Goal: Transaction & Acquisition: Purchase product/service

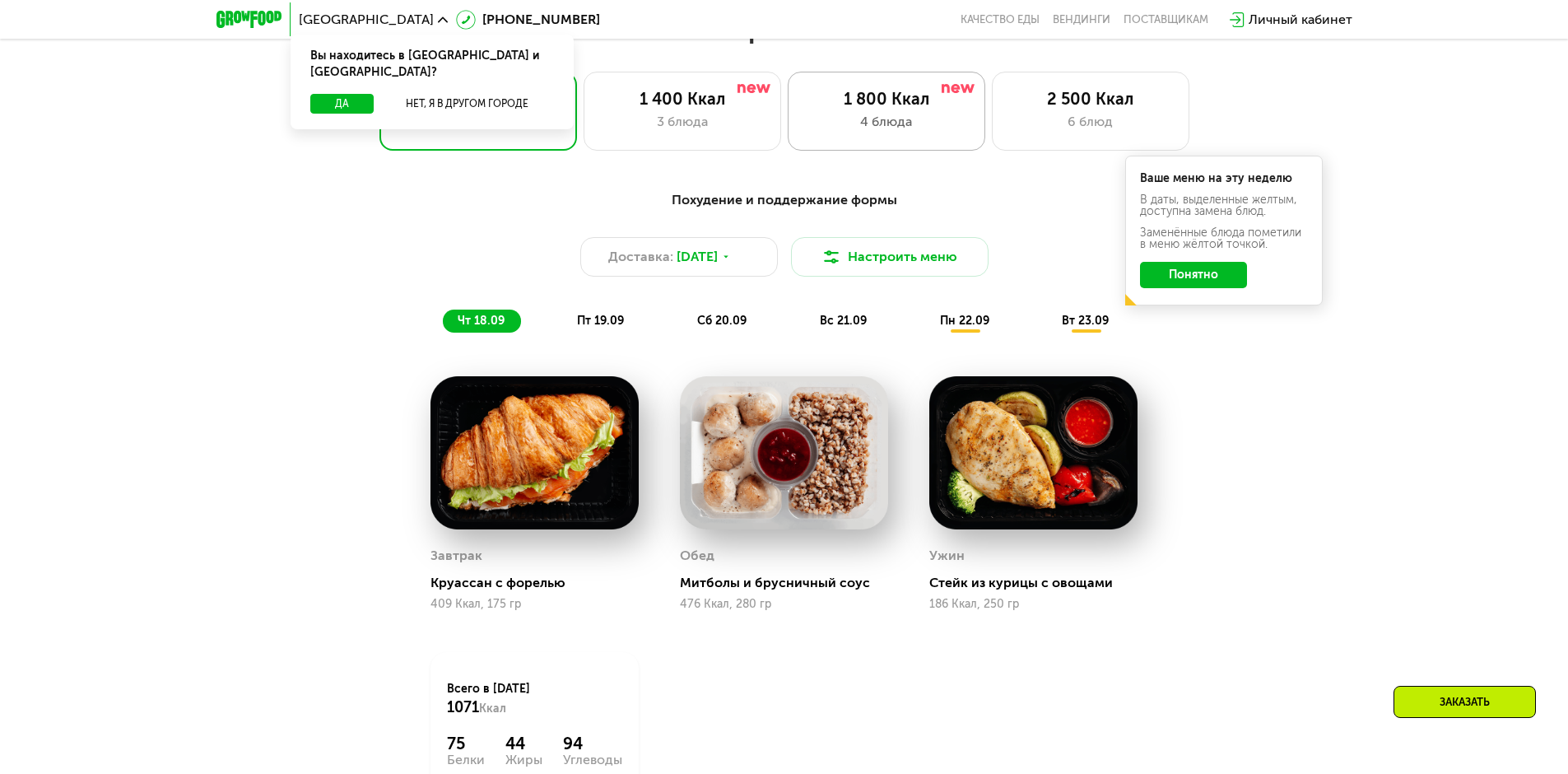
scroll to position [1400, 0]
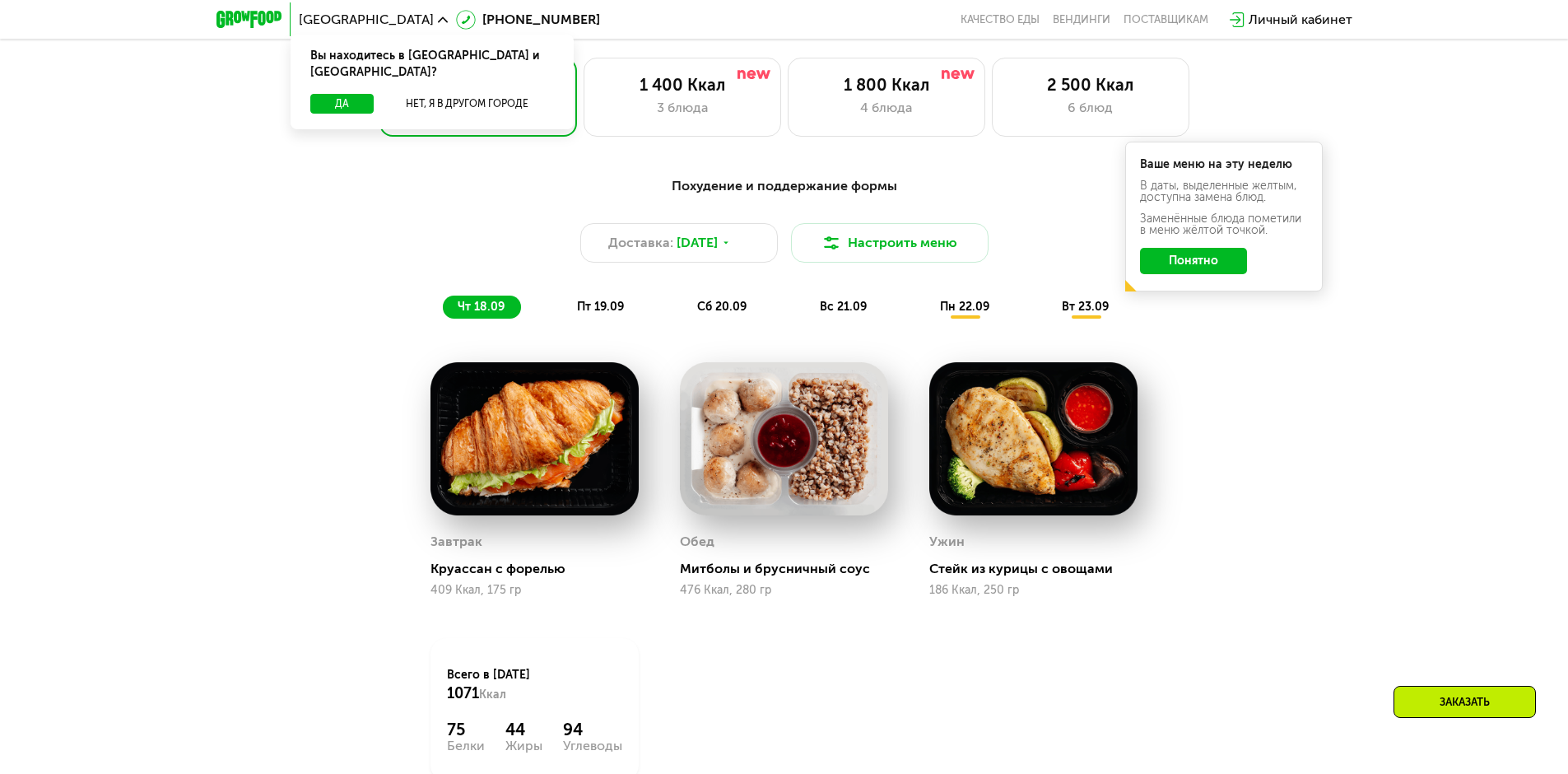
click at [954, 314] on span "пн 22.09" at bounding box center [964, 307] width 49 height 14
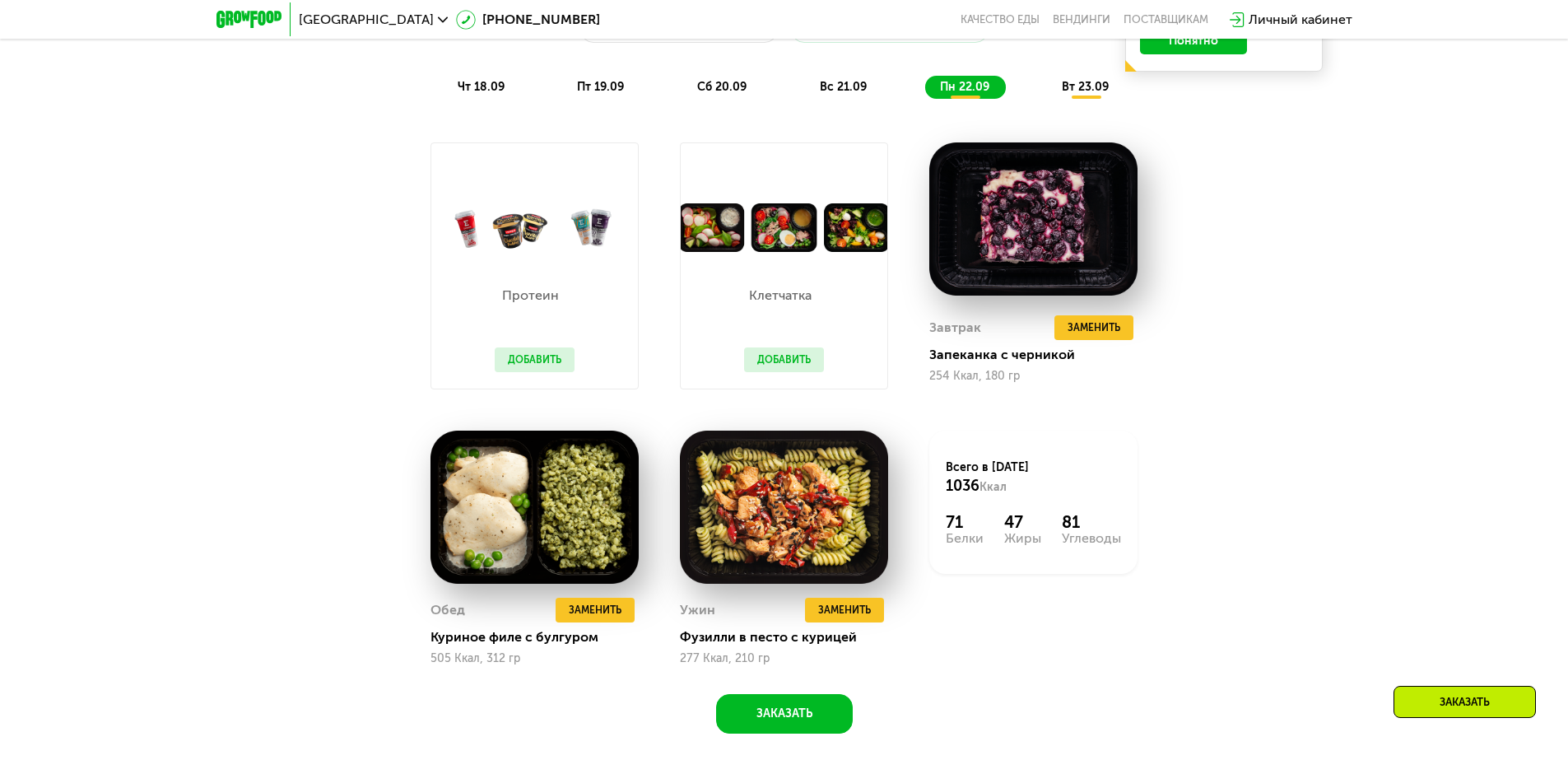
scroll to position [1564, 0]
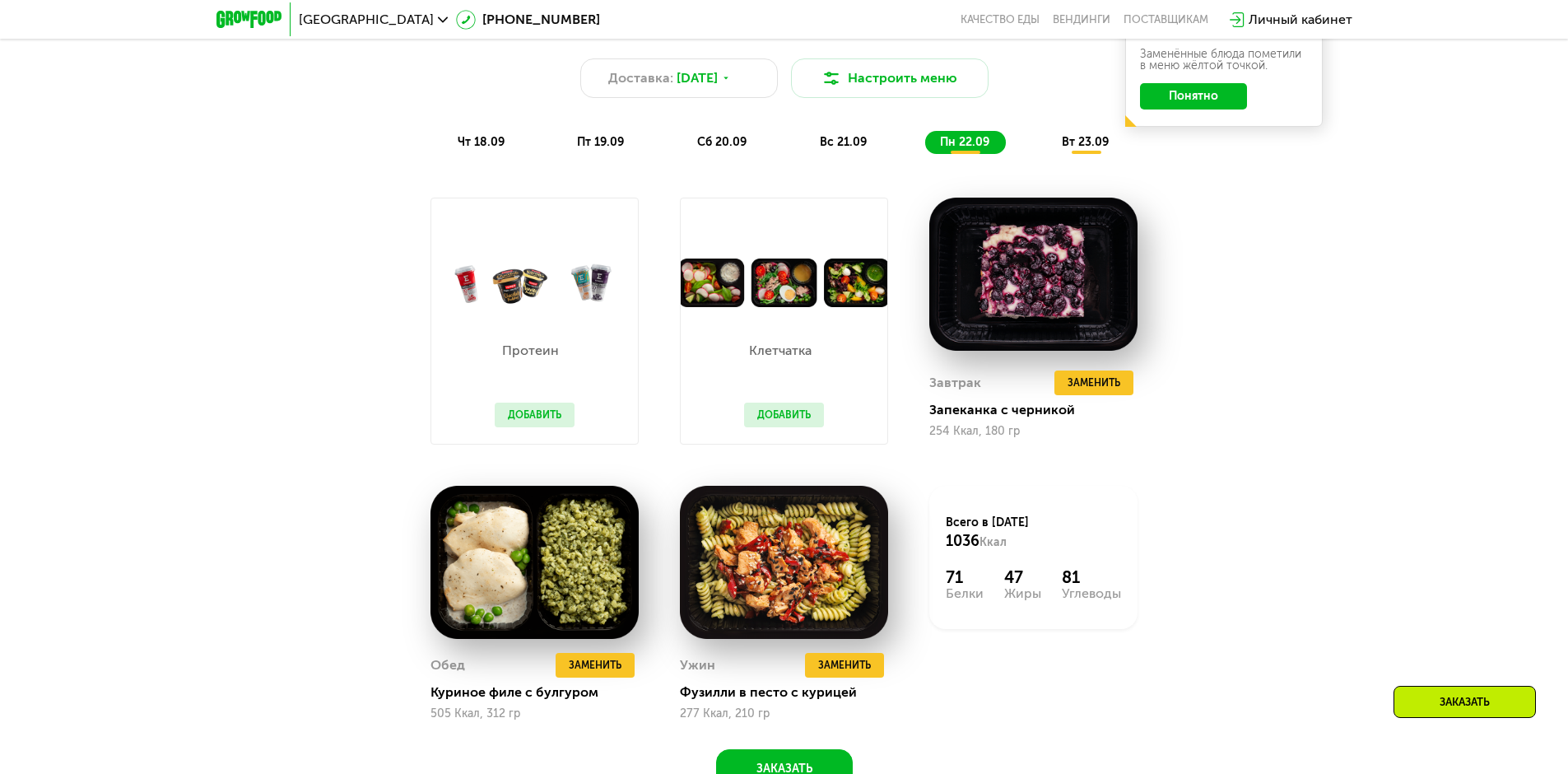
click at [1085, 149] on span "вт 23.09" at bounding box center [1085, 142] width 47 height 14
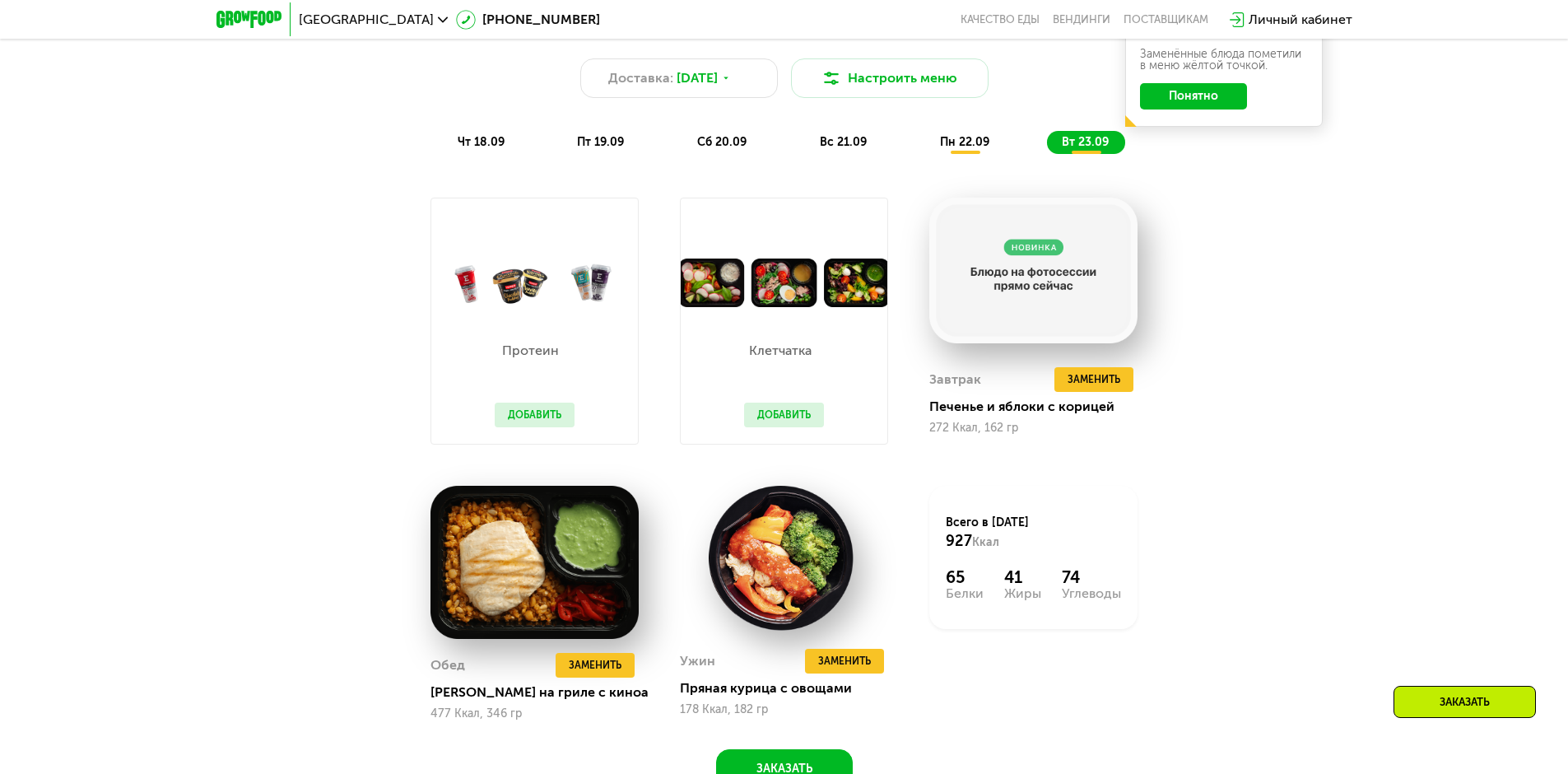
click at [1286, 267] on div "Похудение и поддержание формы Доставка: [DATE] Настроить меню чт 18.09 пт 19.09…" at bounding box center [784, 395] width 1014 height 787
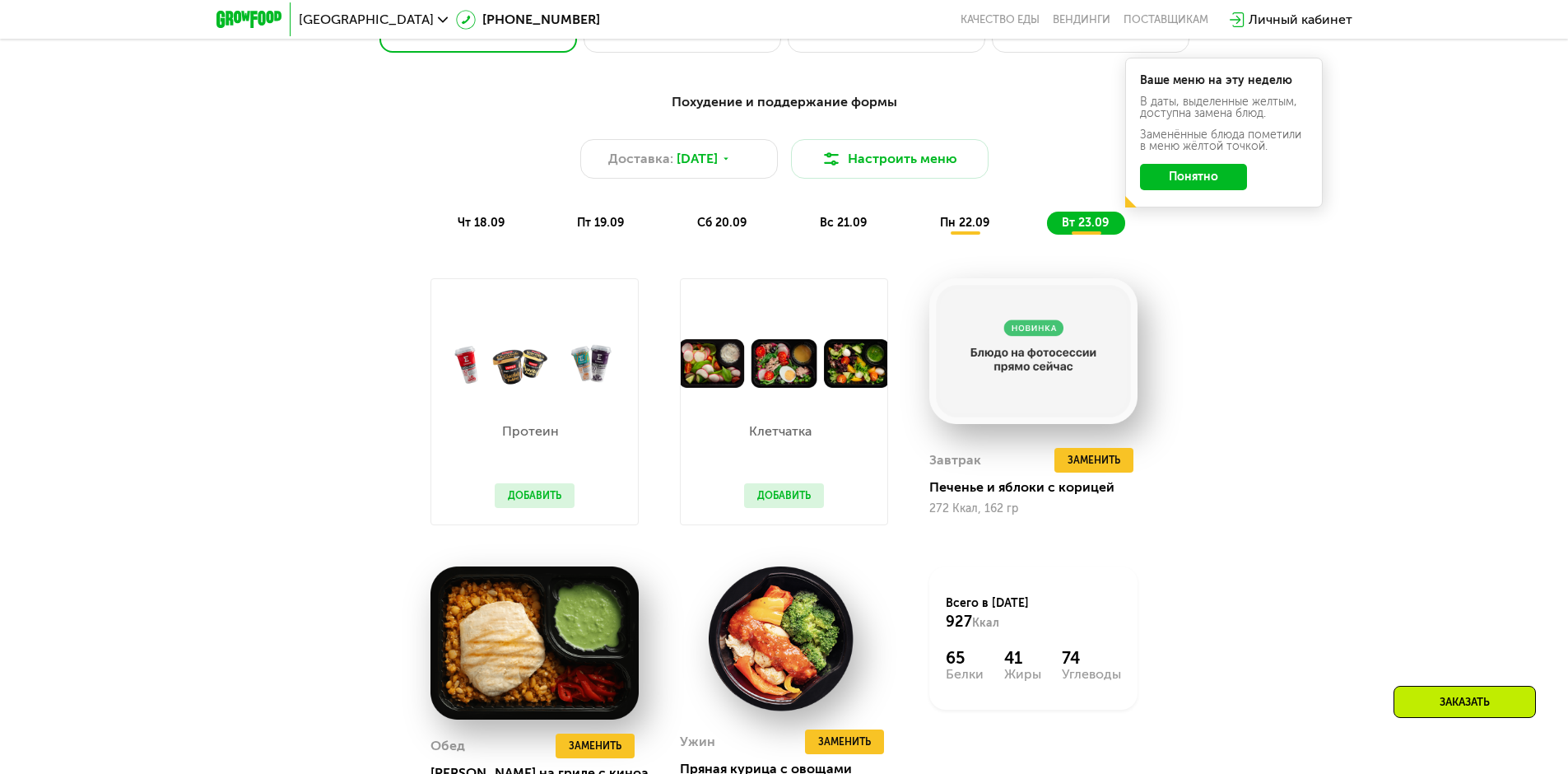
scroll to position [1482, 0]
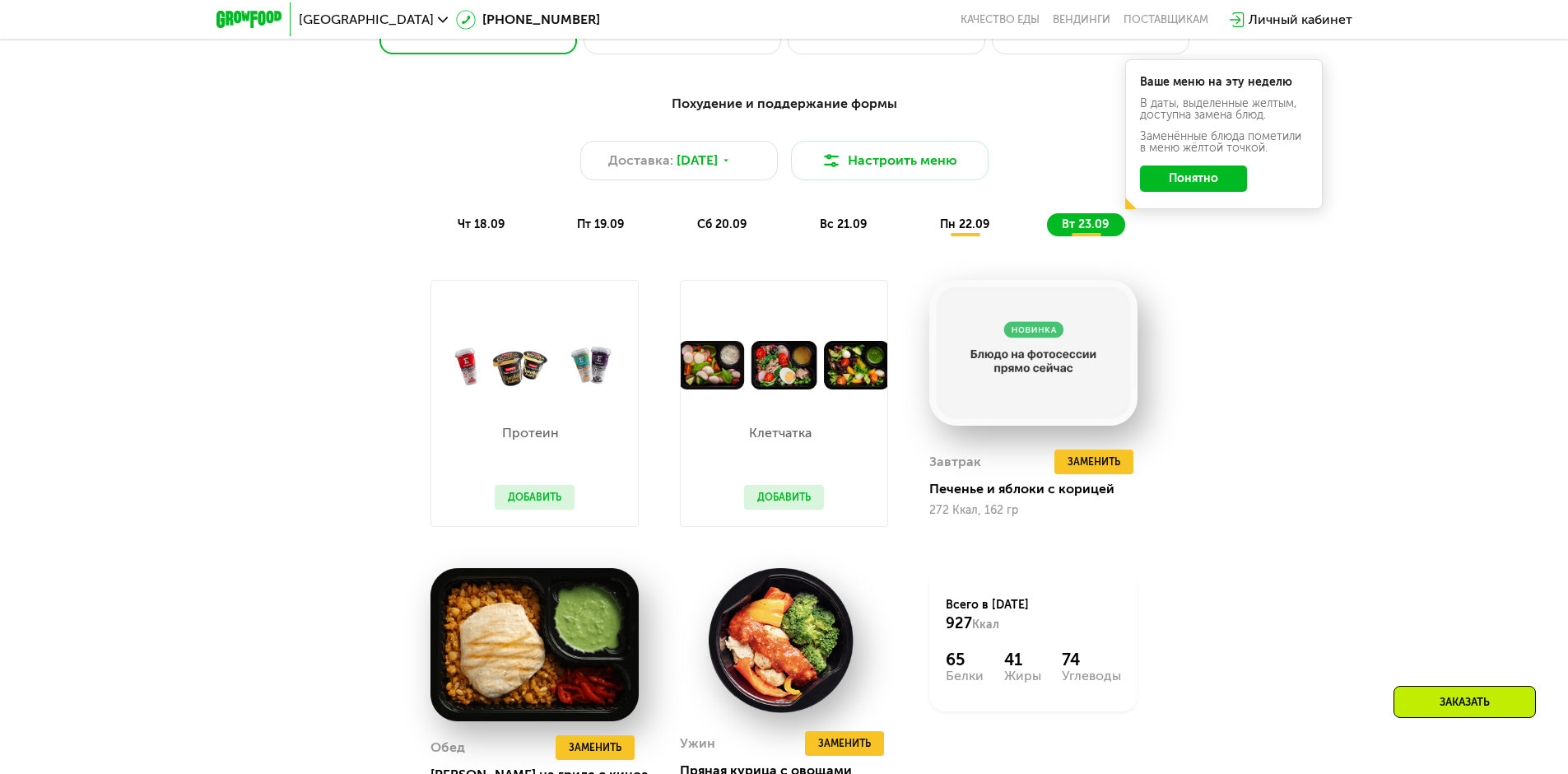
click at [1181, 187] on button "Понятно" at bounding box center [1194, 179] width 107 height 26
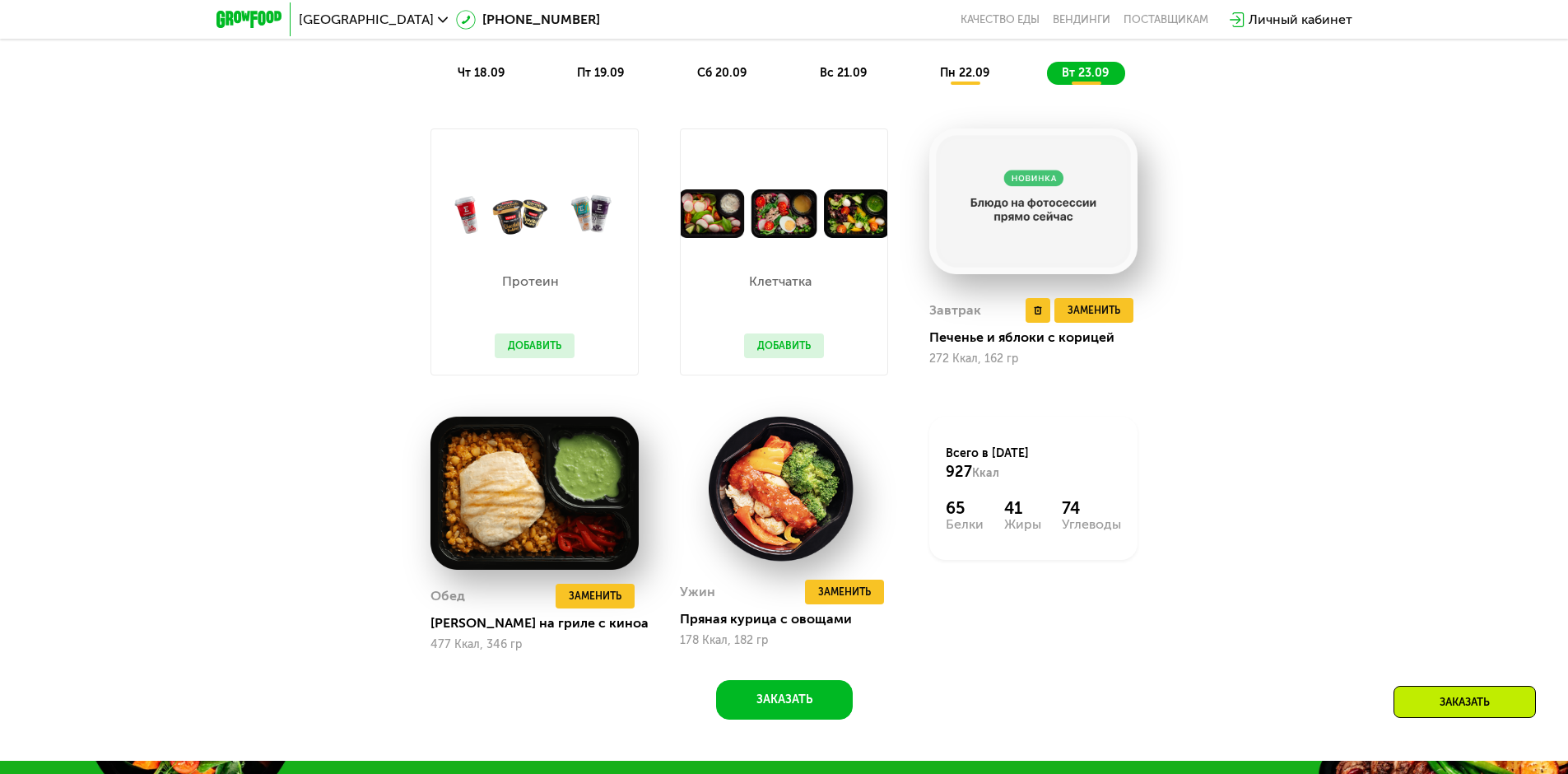
scroll to position [1647, 0]
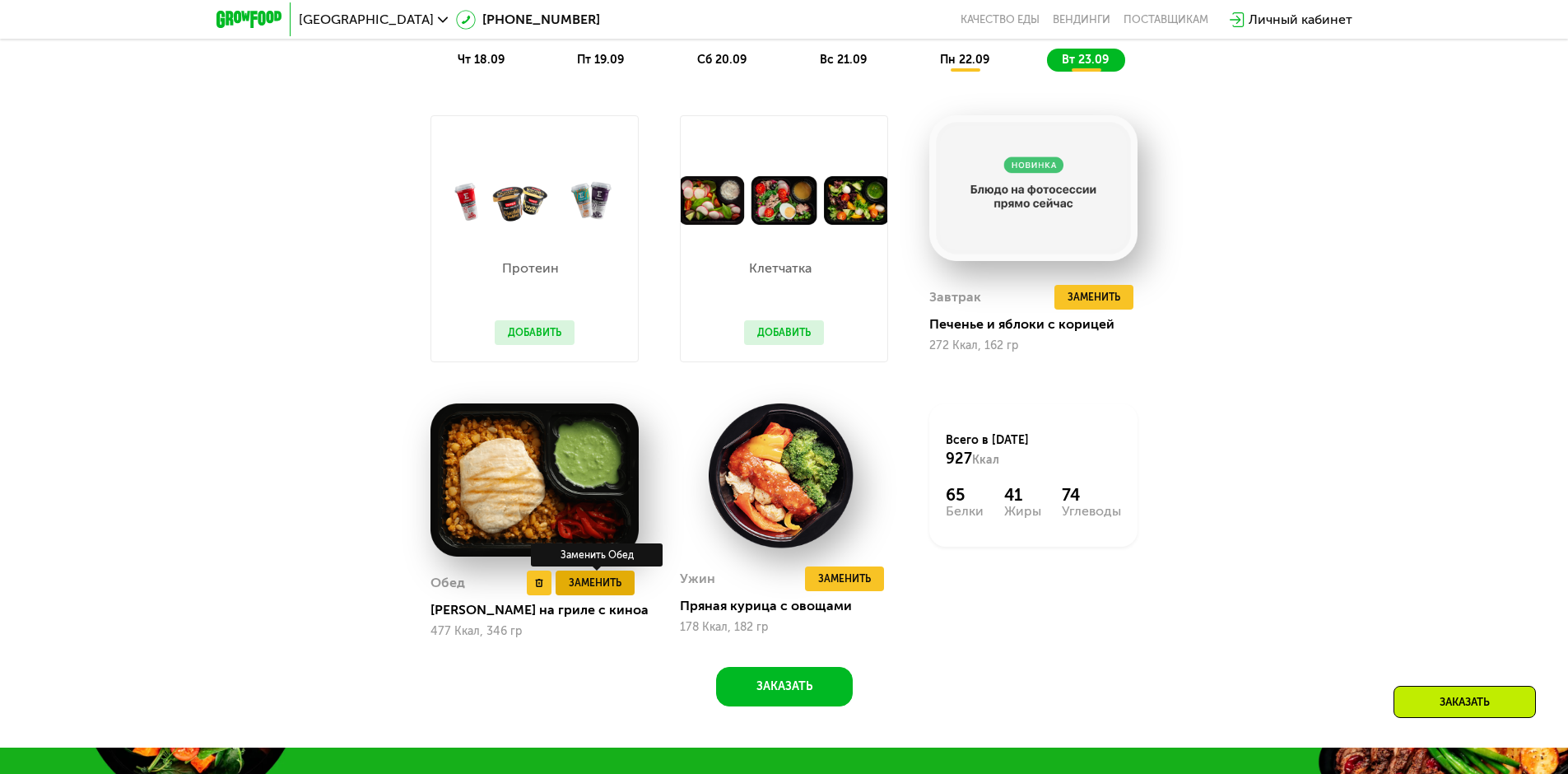
click at [595, 591] on span "Заменить" at bounding box center [594, 582] width 53 height 16
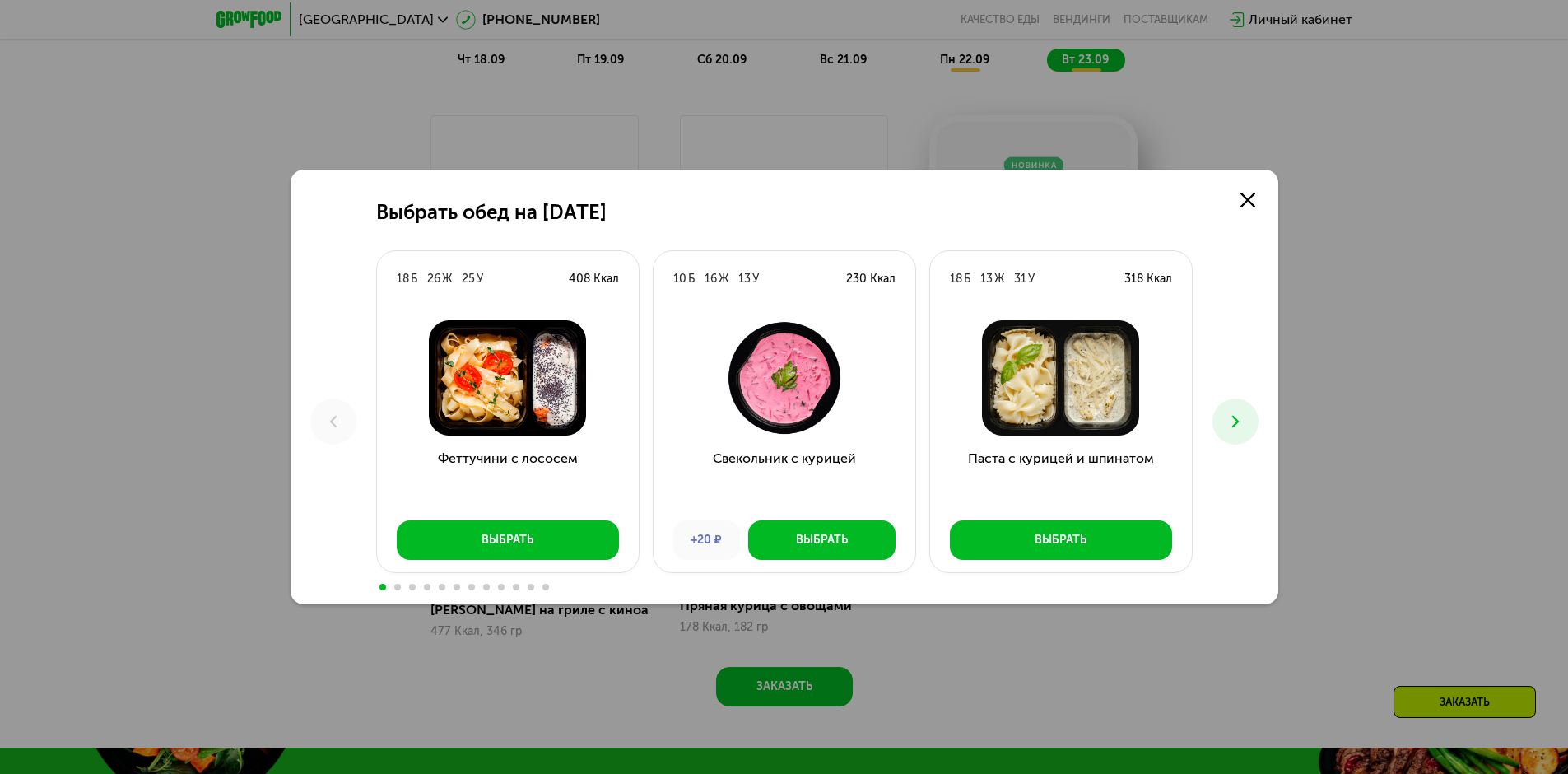
click at [1234, 420] on use at bounding box center [1234, 421] width 7 height 11
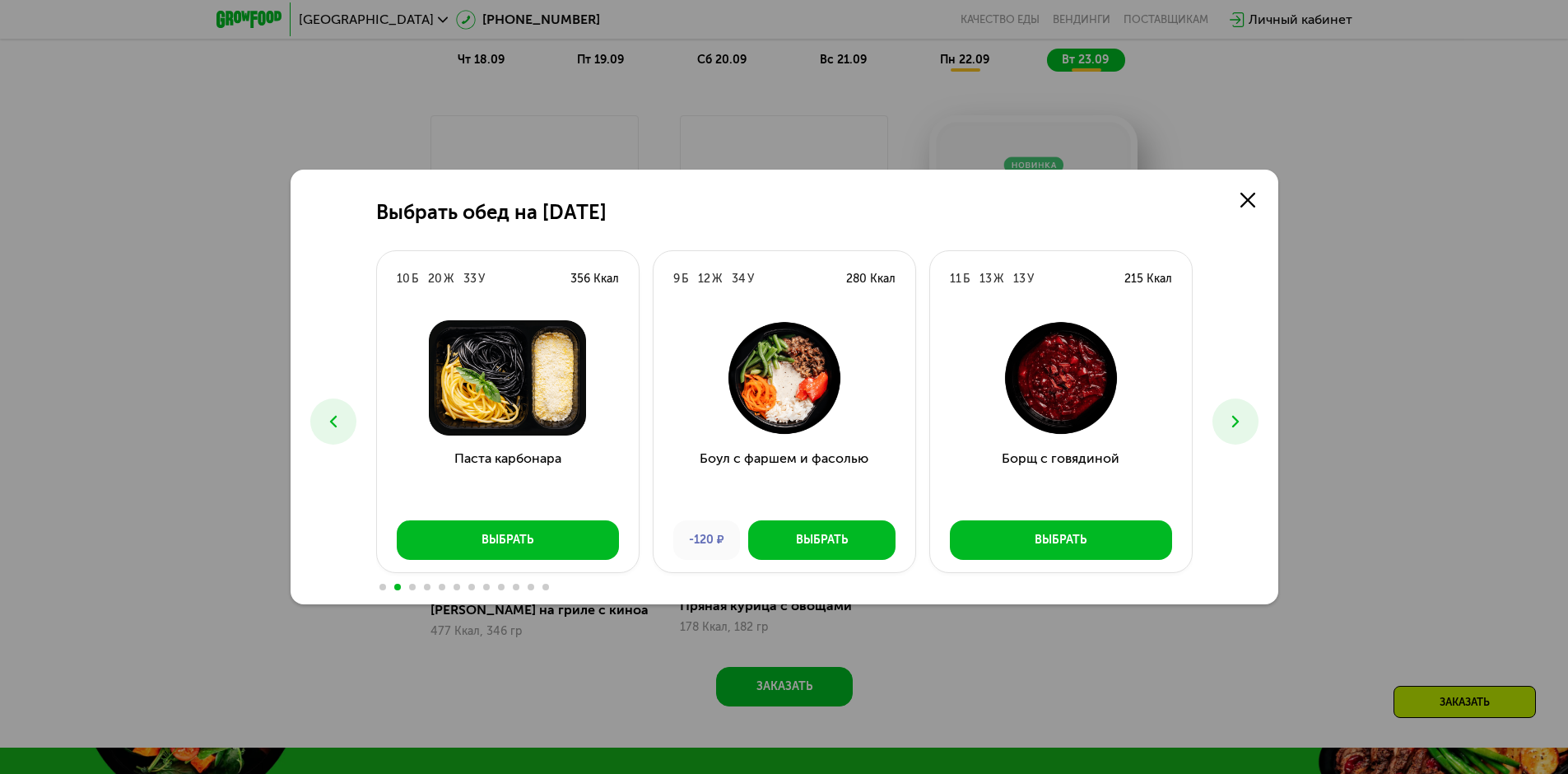
click at [1230, 420] on icon at bounding box center [1235, 421] width 20 height 20
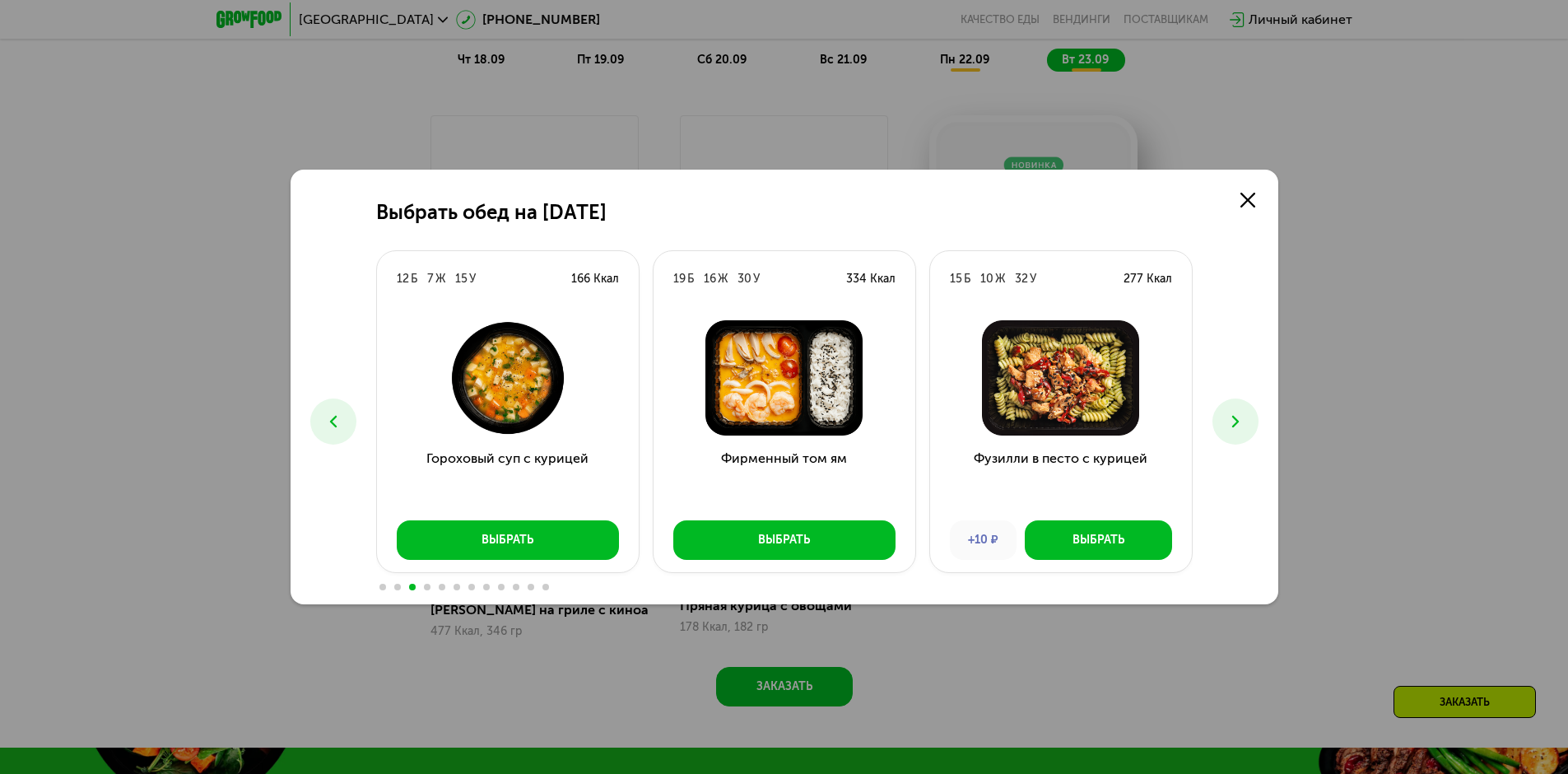
click at [1230, 420] on icon at bounding box center [1235, 421] width 20 height 20
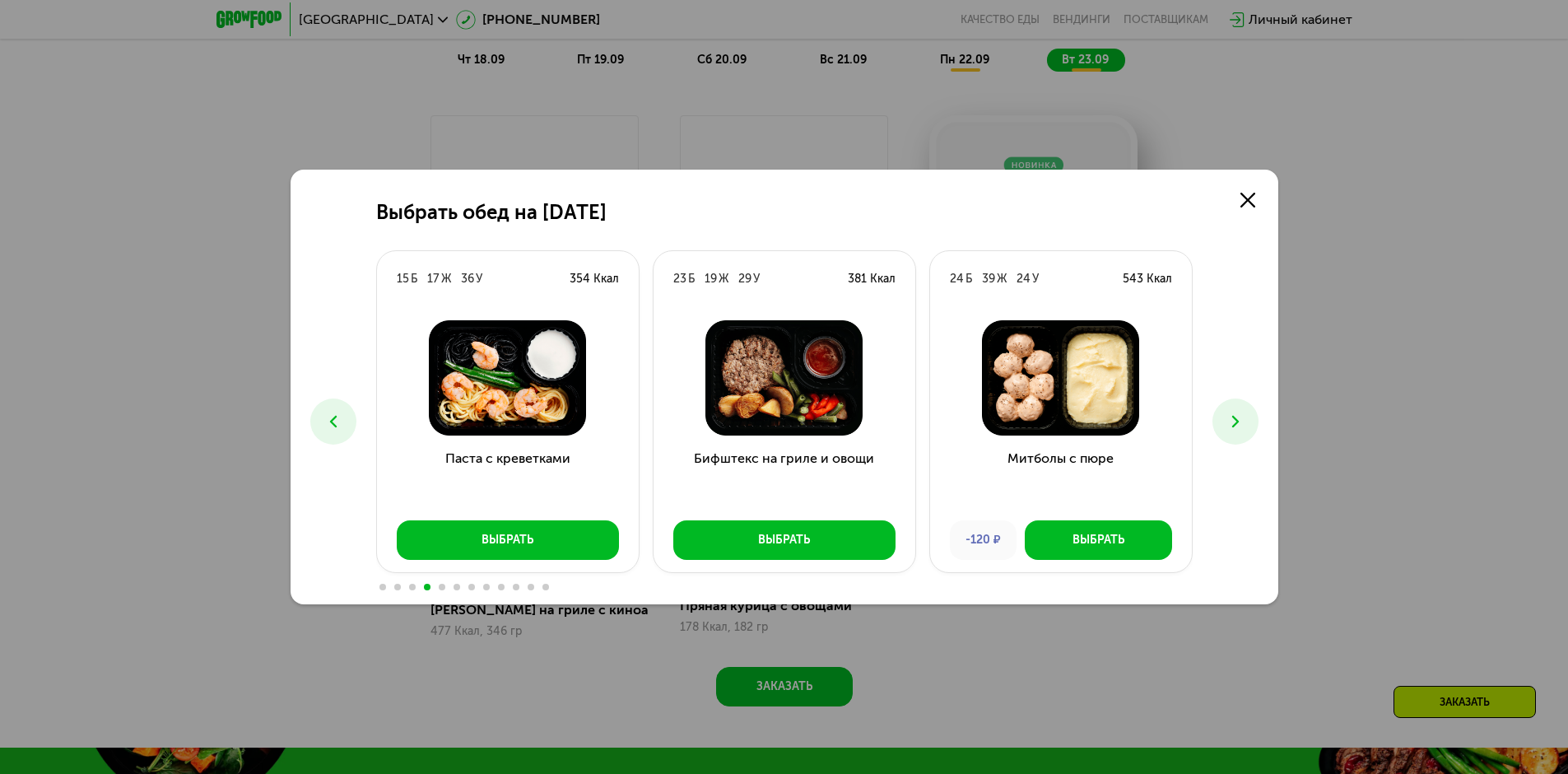
click at [354, 425] on button at bounding box center [333, 421] width 46 height 46
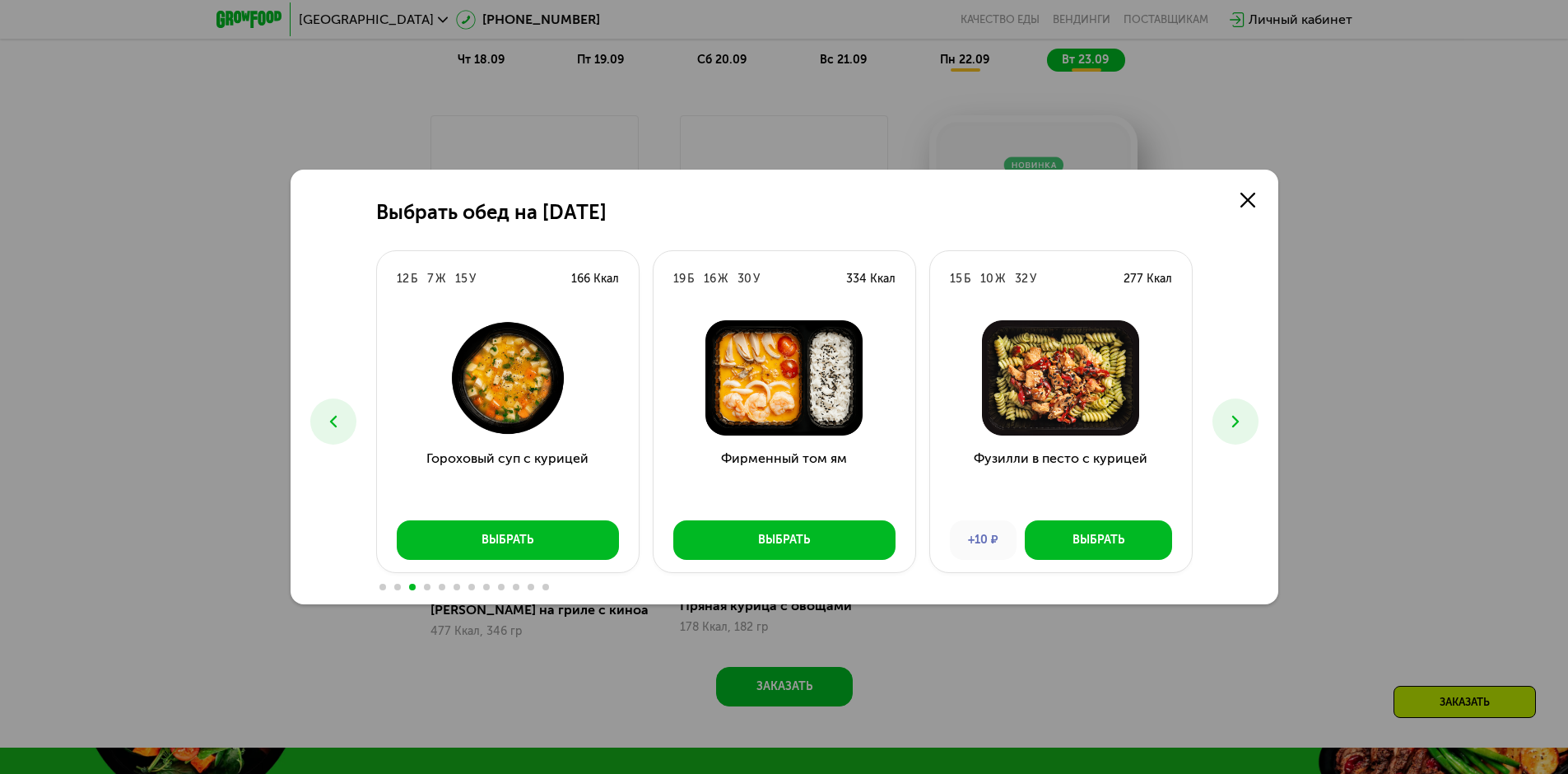
click at [1238, 411] on button at bounding box center [1234, 421] width 46 height 46
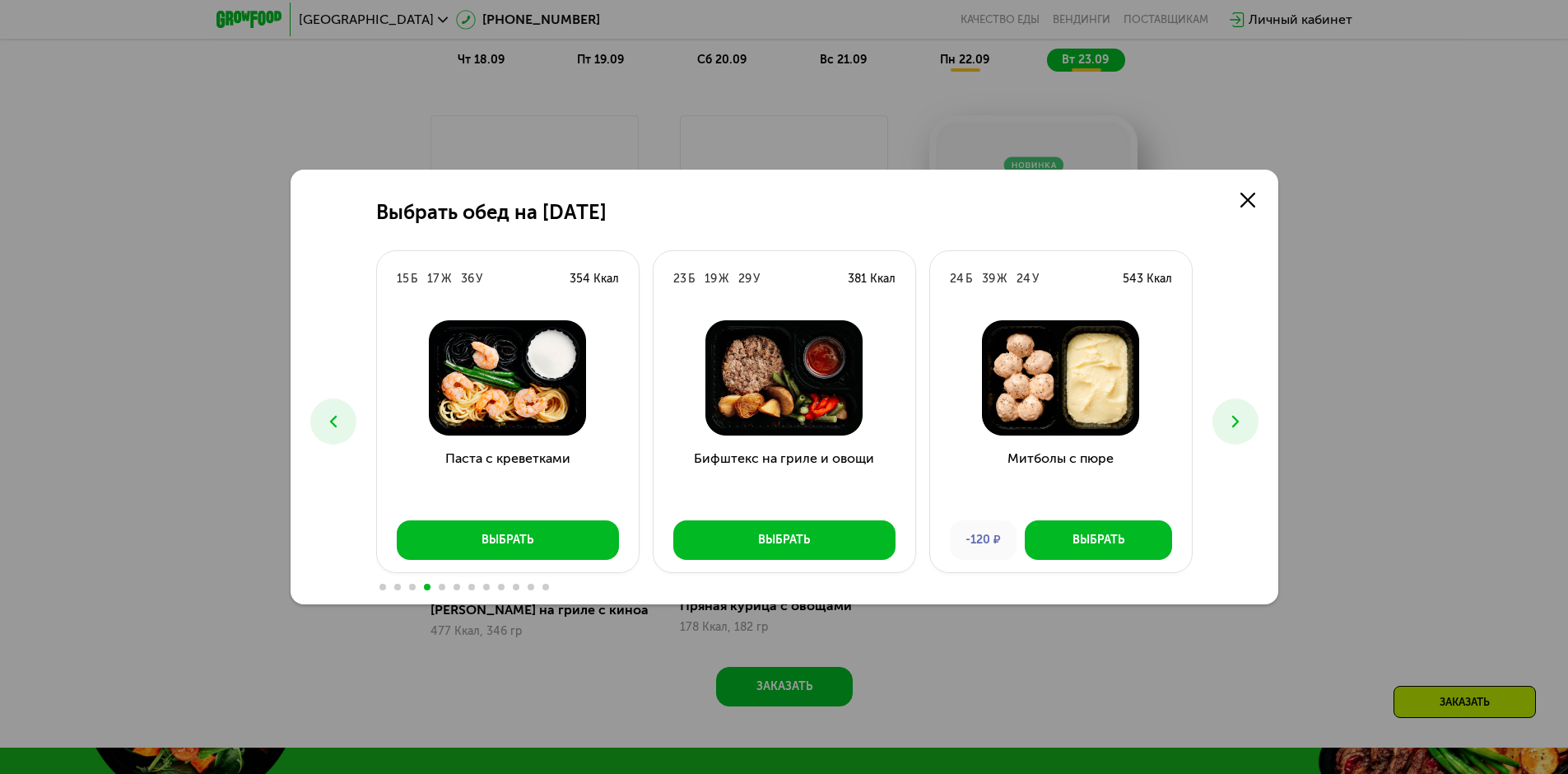
click at [1238, 409] on button at bounding box center [1234, 421] width 46 height 46
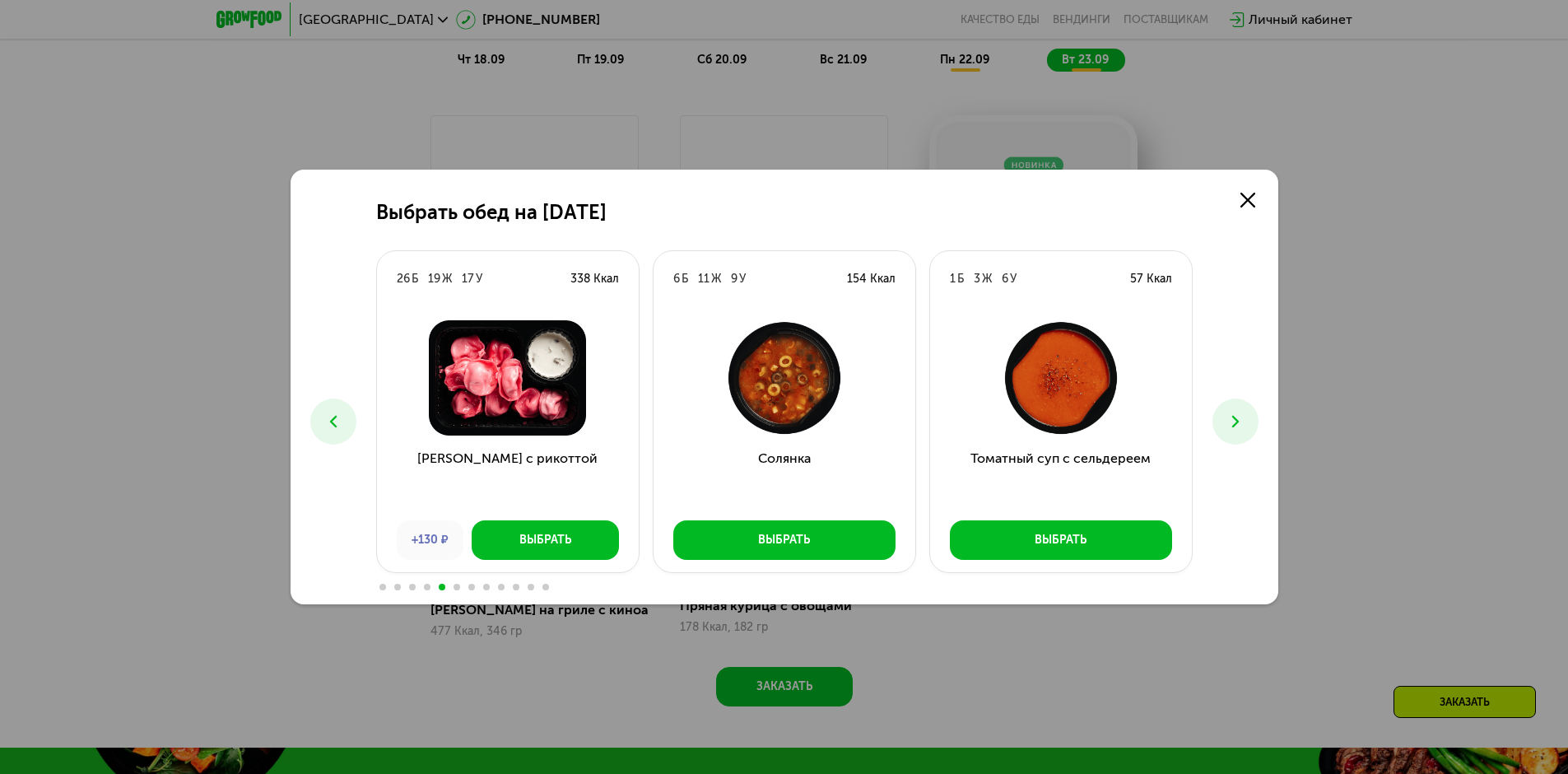
click at [1210, 411] on div "Выбрать обед на [DATE] Б 26 Ж 25 У 408 Ккал Феттучини с лососем Выбрать 10 Б 16…" at bounding box center [784, 387] width 988 height 435
click at [1243, 420] on icon at bounding box center [1235, 421] width 20 height 20
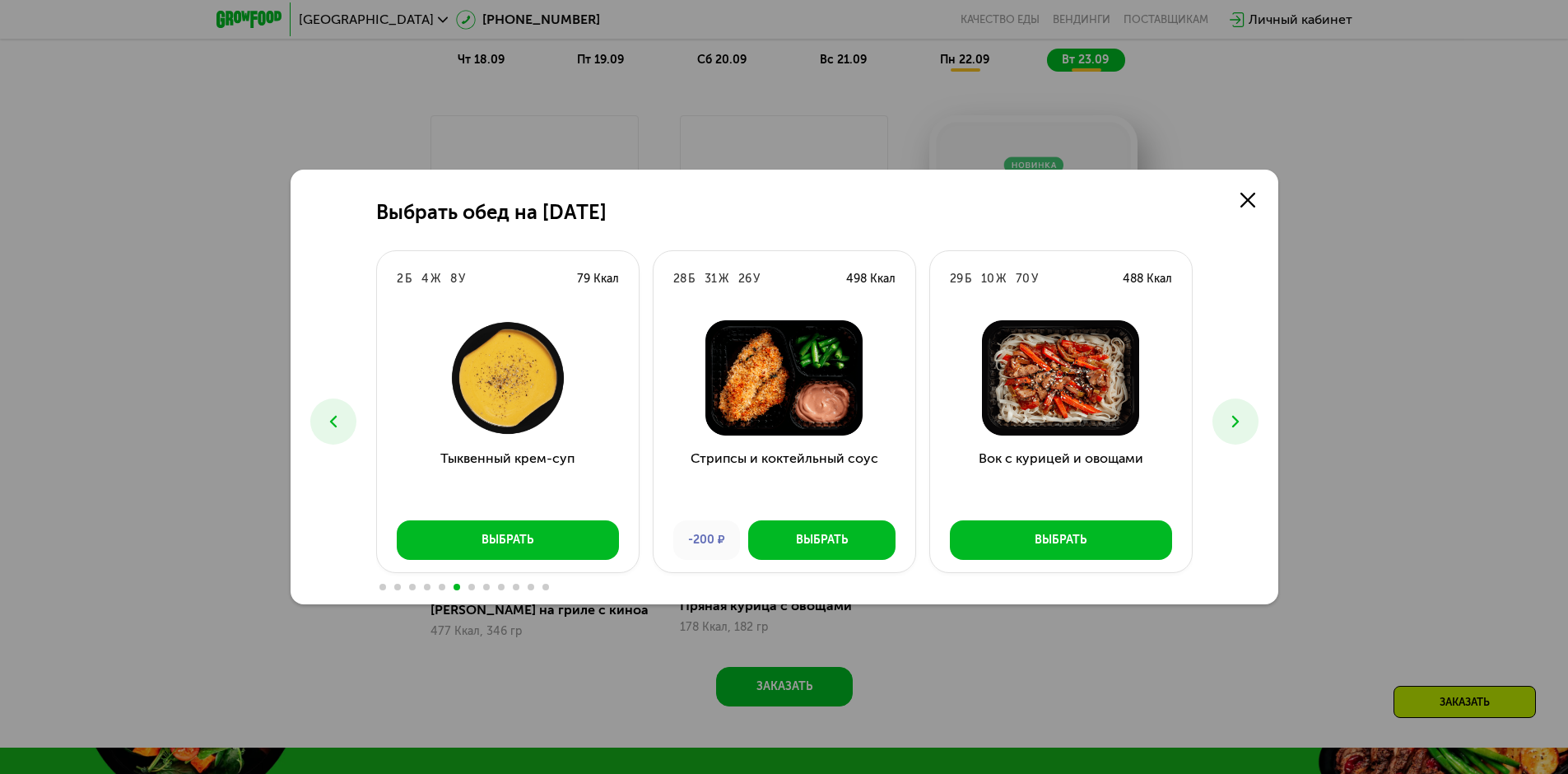
drag, startPoint x: 1243, startPoint y: 419, endPoint x: 1200, endPoint y: 535, distance: 123.7
click at [1200, 535] on div "Выбрать обед на [DATE] Б 26 Ж 25 У 408 Ккал Феттучини с лососем Выбрать 10 Б 16…" at bounding box center [784, 387] width 988 height 435
click at [1235, 420] on use at bounding box center [1234, 421] width 7 height 11
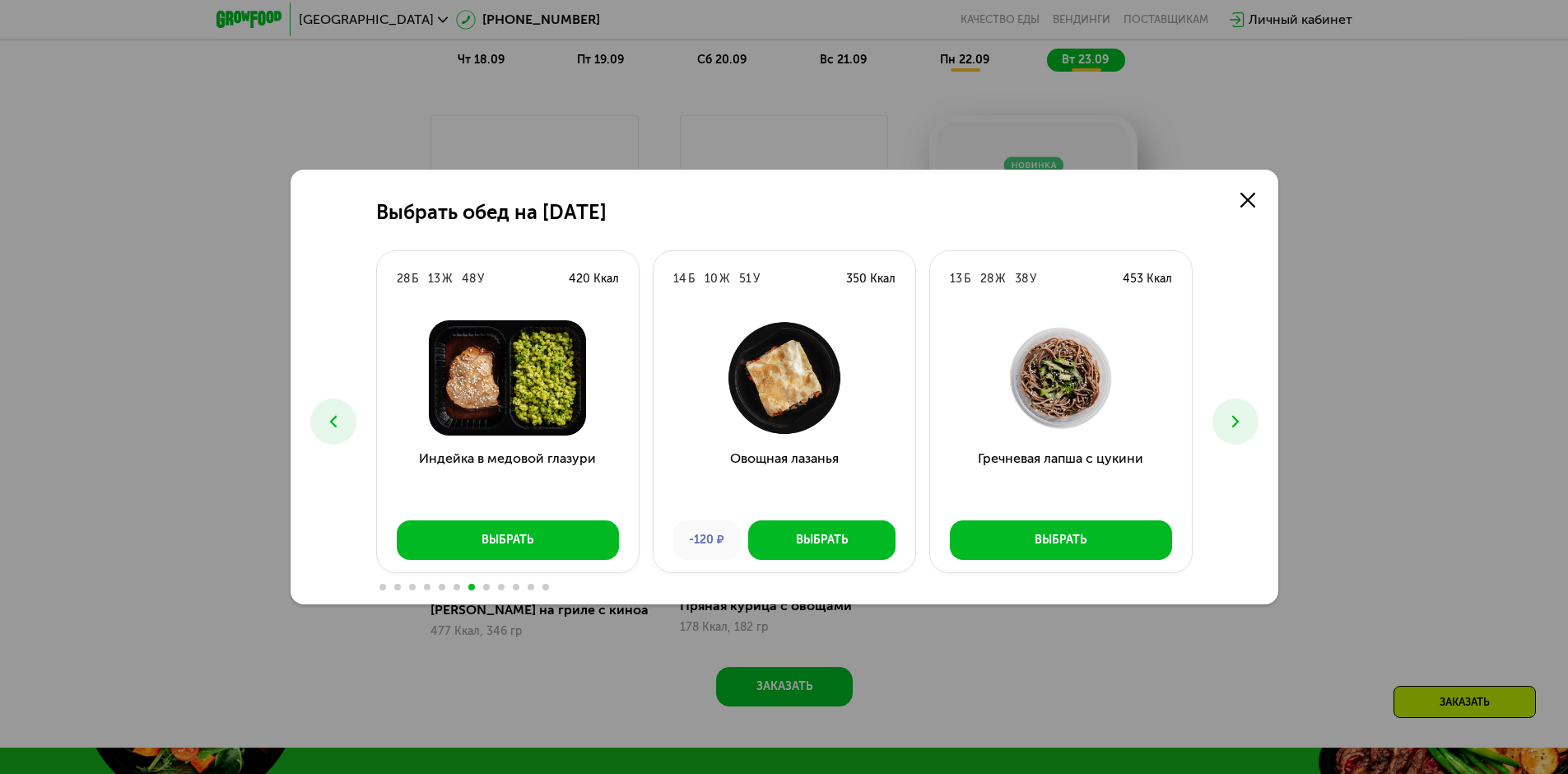
click at [1214, 413] on button at bounding box center [1234, 421] width 46 height 46
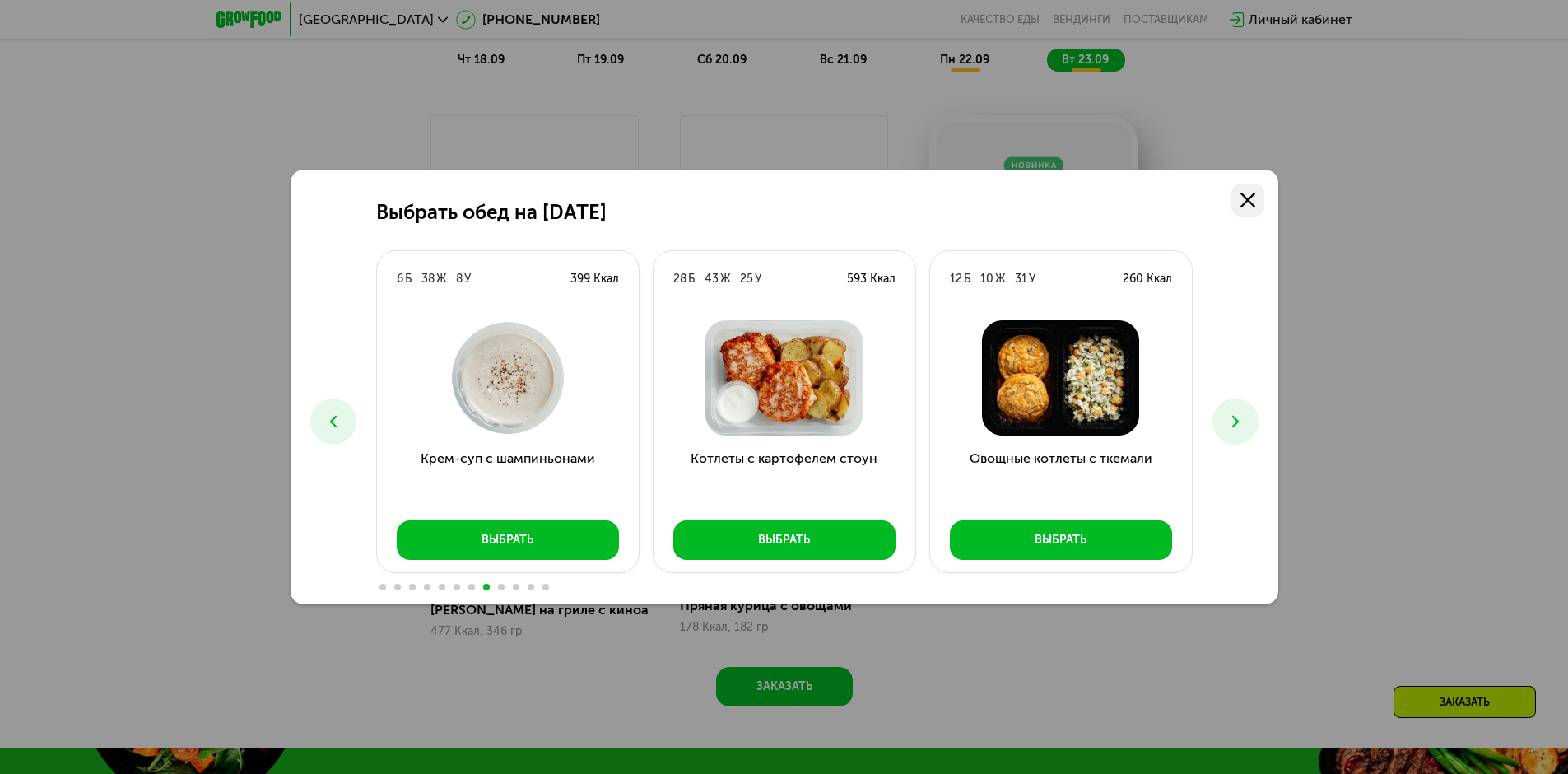
click at [1243, 192] on icon at bounding box center [1247, 199] width 15 height 15
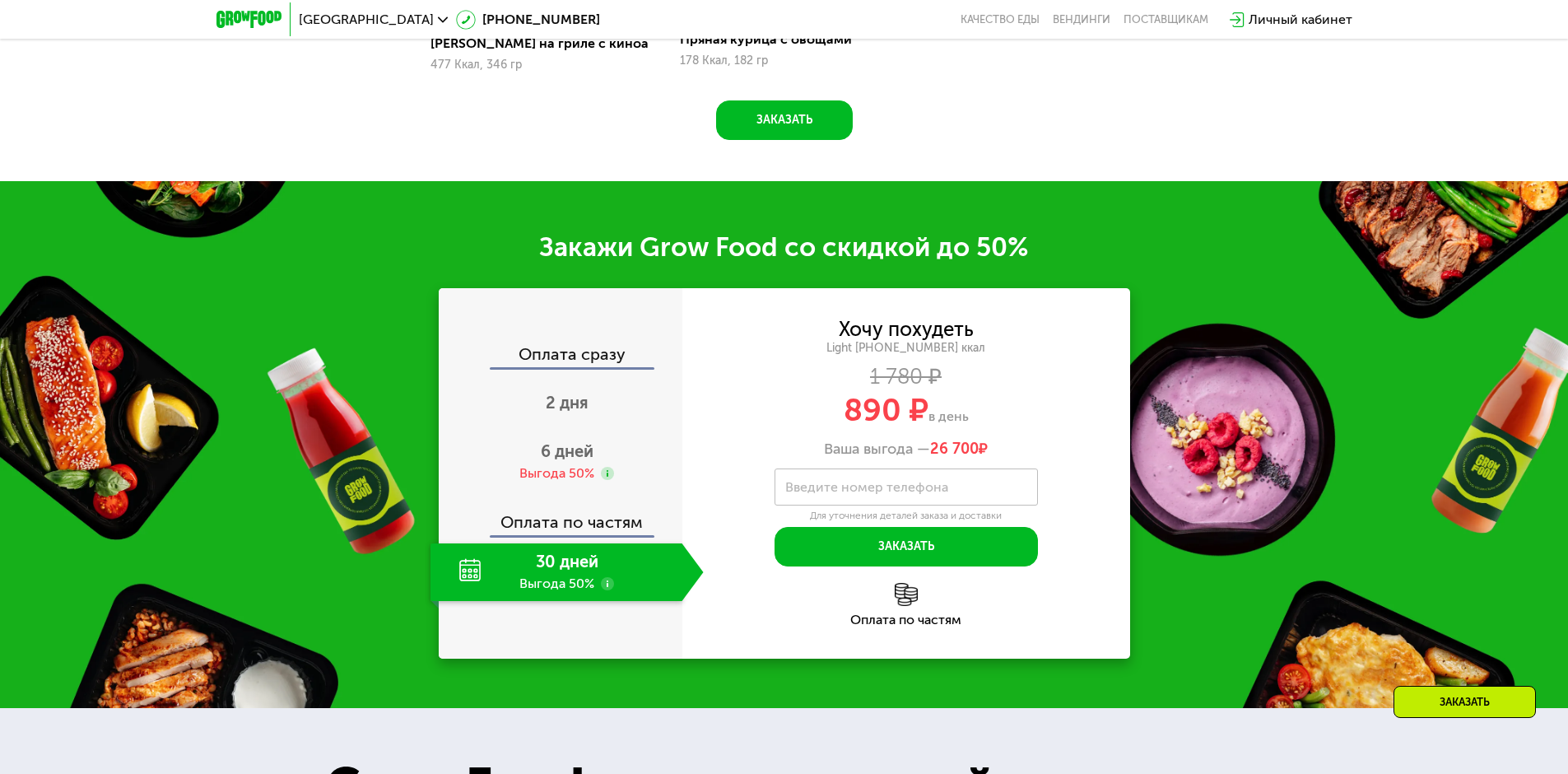
scroll to position [2223, 0]
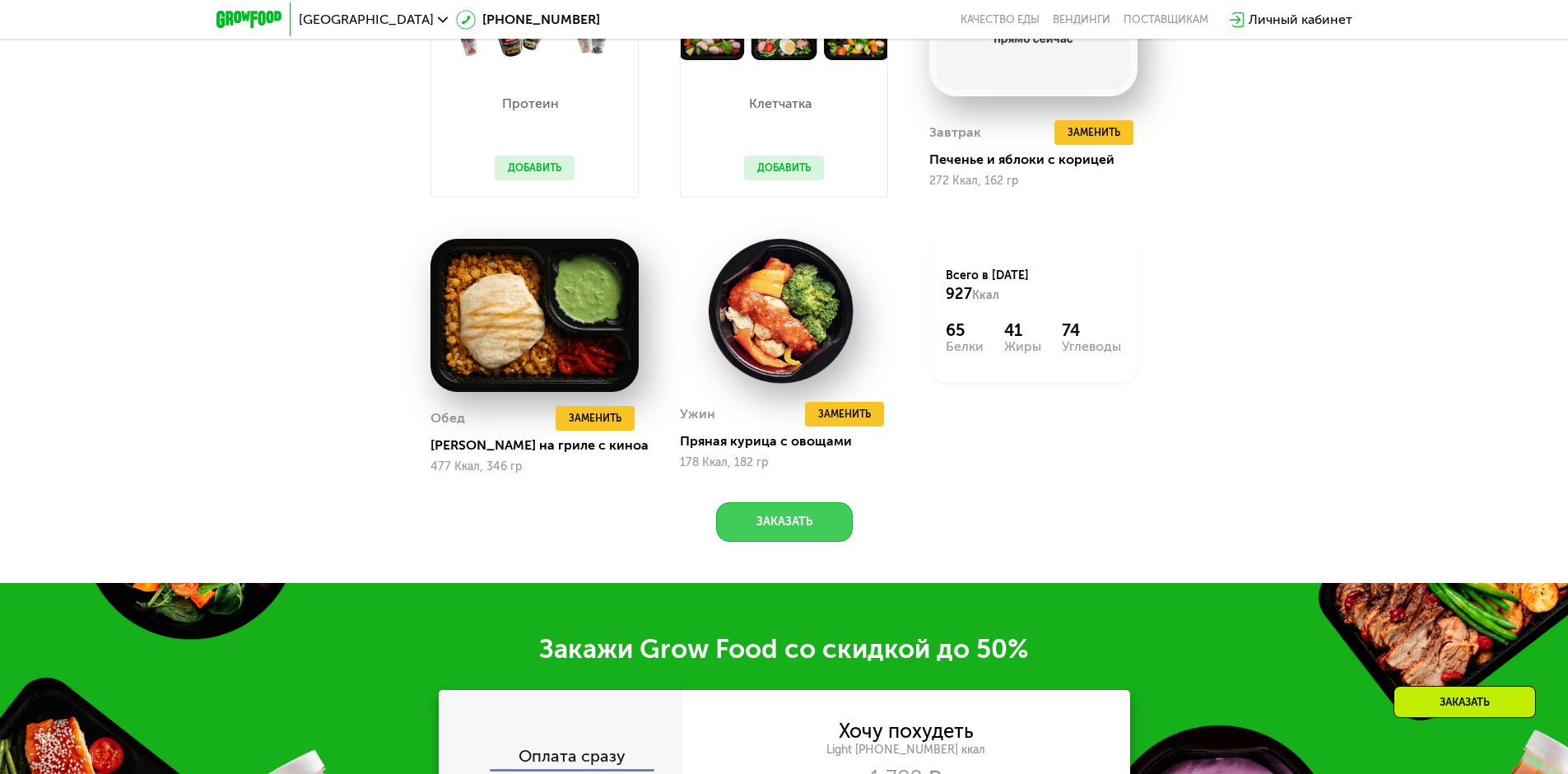
click at [832, 524] on button "Заказать" at bounding box center [785, 523] width 137 height 40
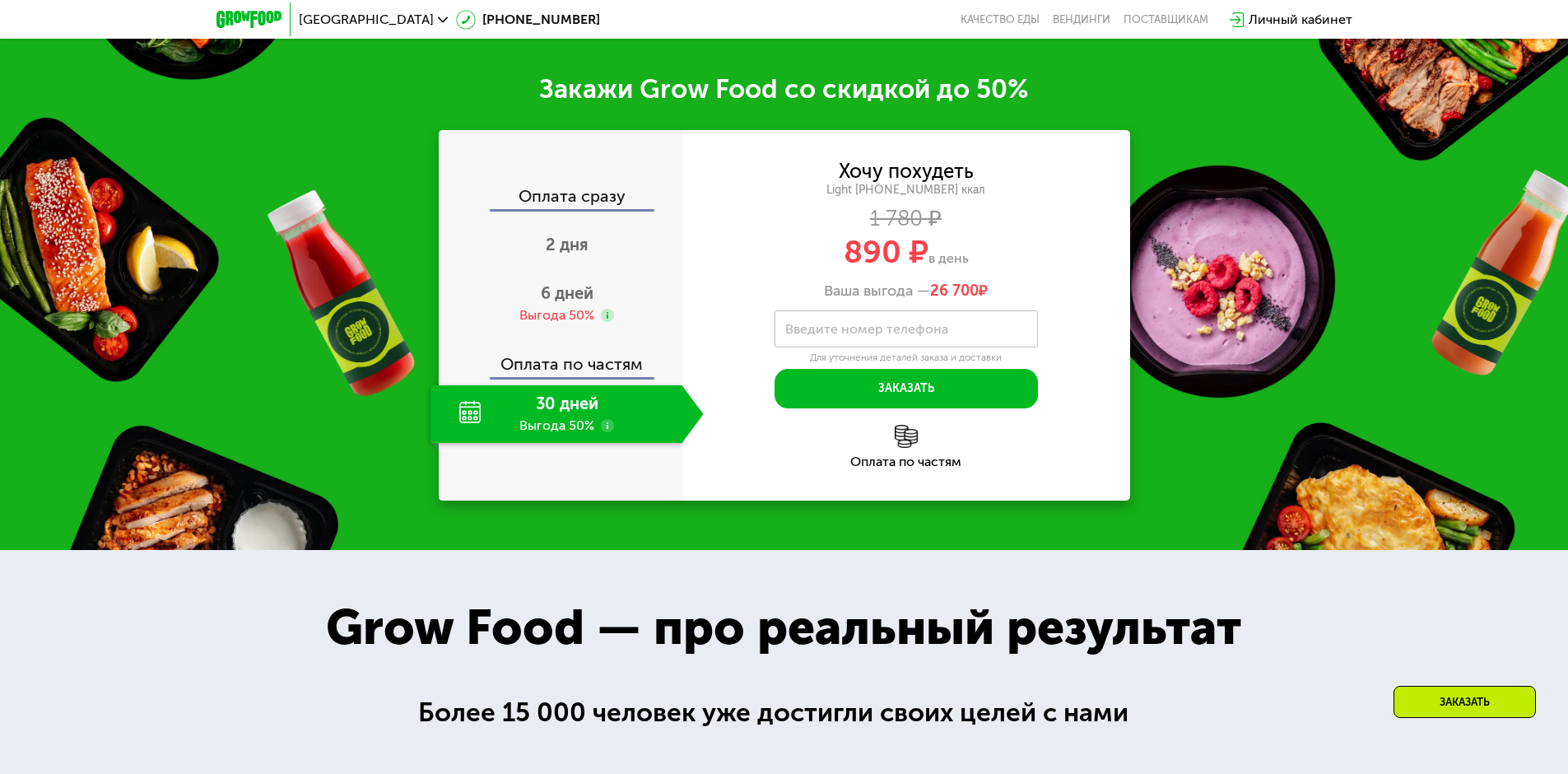
scroll to position [2400, 0]
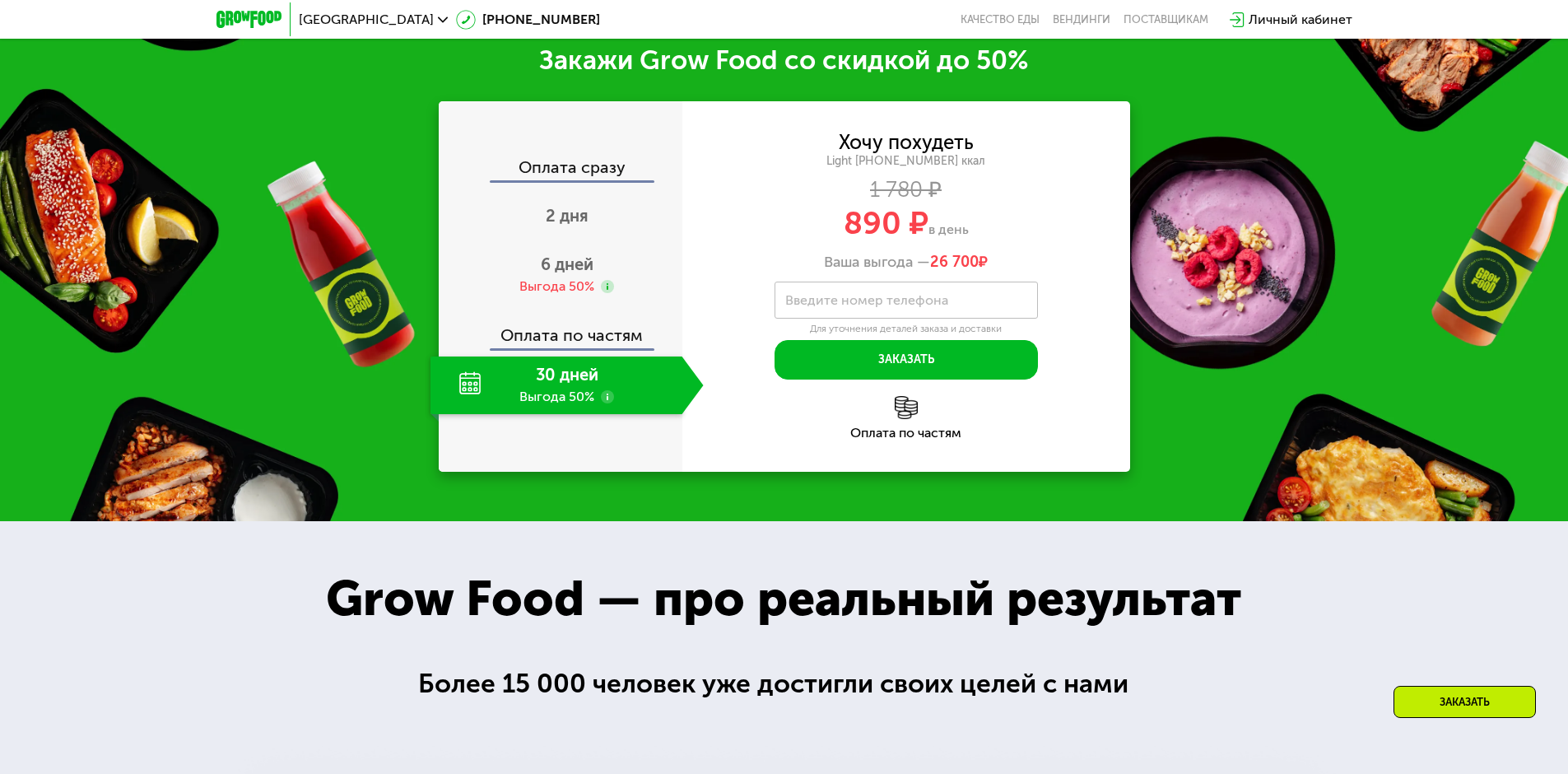
click at [892, 303] on label "Введите номер телефона" at bounding box center [866, 300] width 163 height 9
click at [892, 303] on input "Введите номер телефона" at bounding box center [906, 300] width 263 height 37
click at [798, 437] on div "Оплата по частям" at bounding box center [906, 433] width 448 height 13
drag, startPoint x: 820, startPoint y: 269, endPoint x: 1038, endPoint y: 277, distance: 218.1
click at [1038, 272] on div "Ваша выгода — 26 700 ₽" at bounding box center [906, 263] width 448 height 18
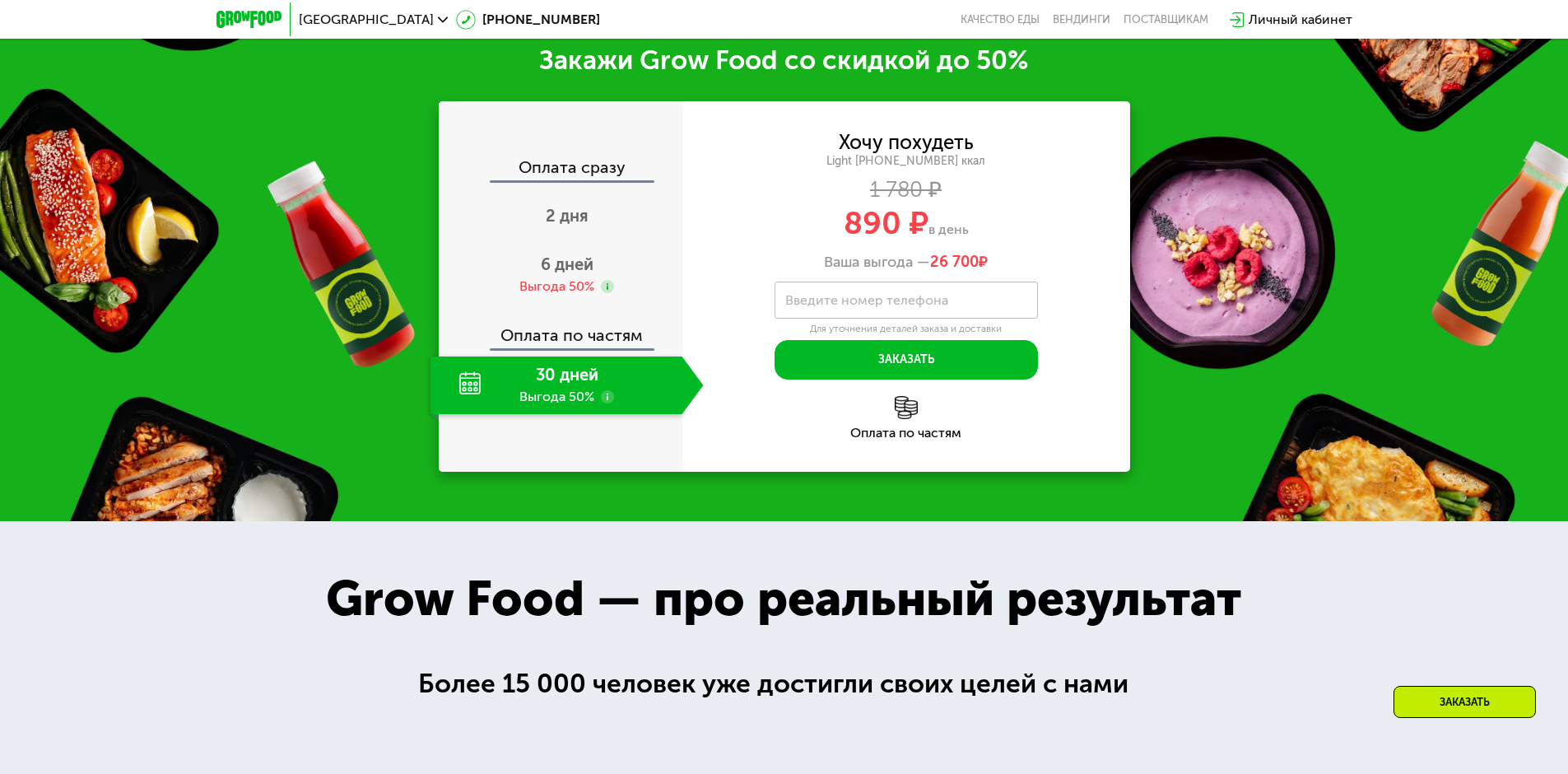
drag, startPoint x: 1072, startPoint y: 297, endPoint x: 925, endPoint y: 262, distance: 151.1
click at [1072, 296] on div "Хочу похудеть Light [PHONE_NUMBER] ккал 1 780 ₽ 890 ₽ в день Ваша выгода — 26 7…" at bounding box center [906, 257] width 448 height 246
drag, startPoint x: 820, startPoint y: 263, endPoint x: 1078, endPoint y: 276, distance: 258.3
click at [1070, 272] on div "Ваша выгода — 26 700 ₽" at bounding box center [906, 263] width 448 height 18
click at [1095, 308] on div "Хочу похудеть Light [PHONE_NUMBER] ккал 1 780 ₽ 890 ₽ в день Ваша выгода — 26 7…" at bounding box center [906, 257] width 448 height 246
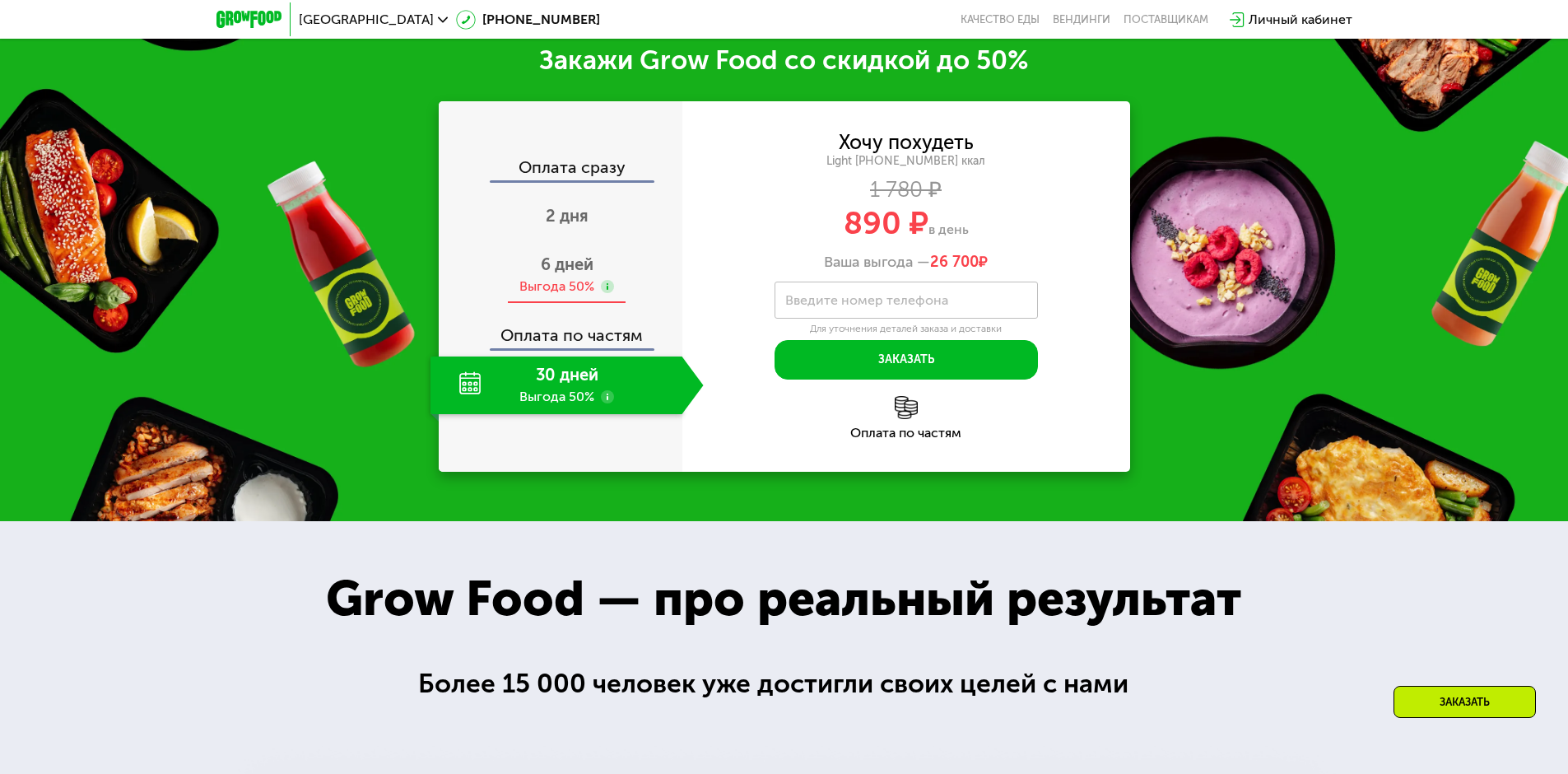
click at [579, 257] on div "6 дней Выгода 50%" at bounding box center [567, 275] width 273 height 58
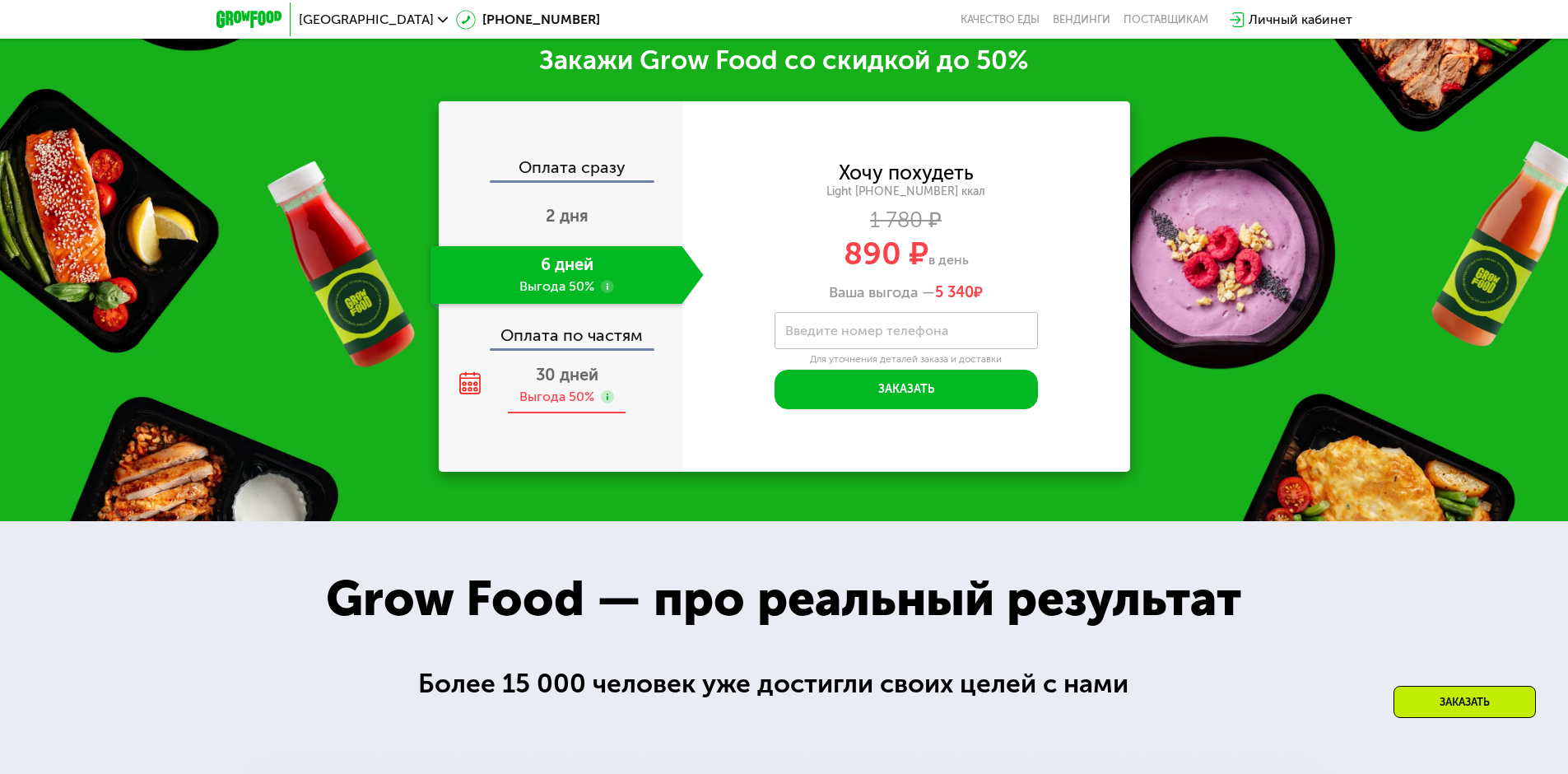
click at [533, 381] on div "30 дней Выгода 50%" at bounding box center [567, 385] width 273 height 58
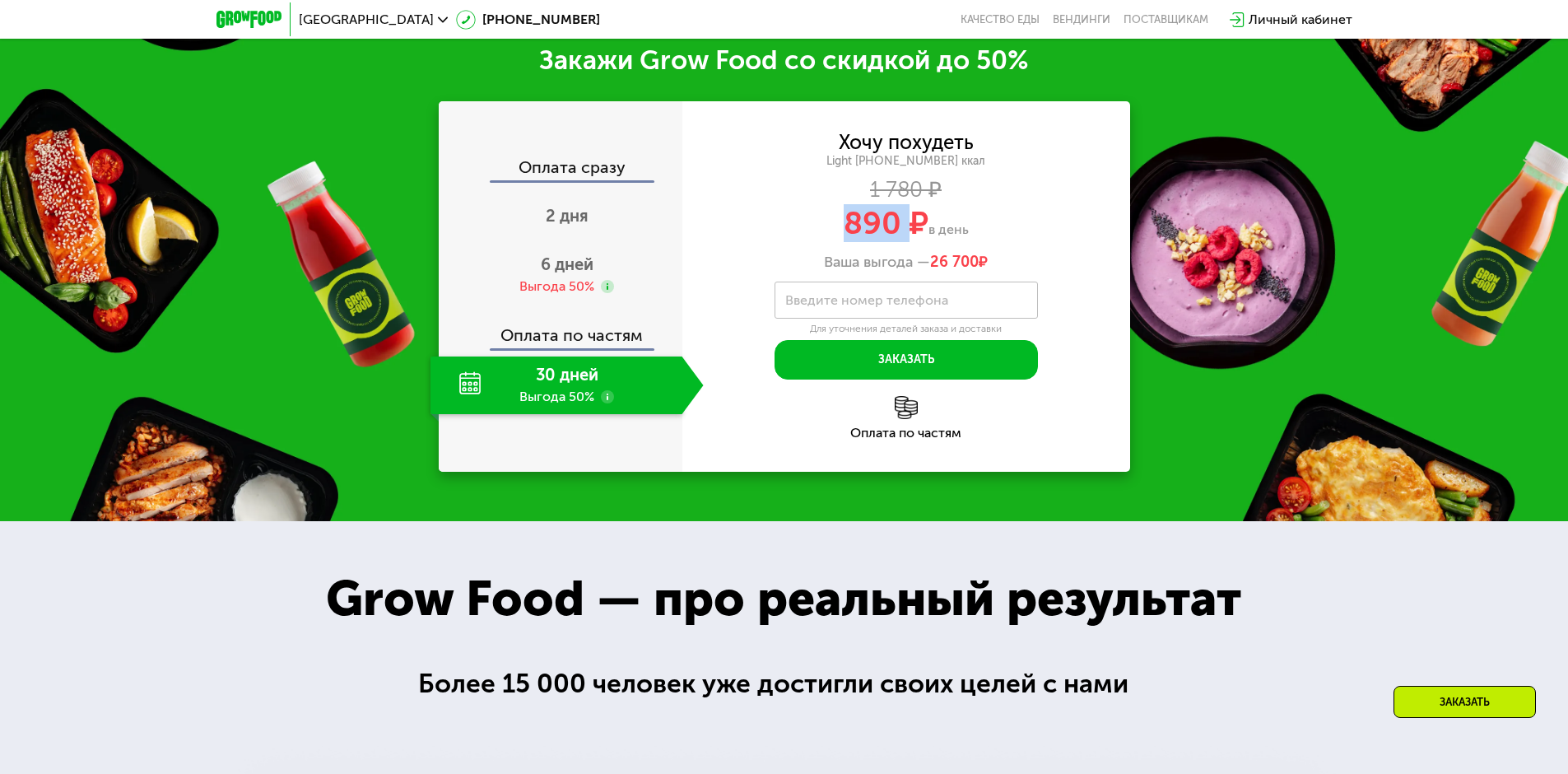
drag, startPoint x: 847, startPoint y: 223, endPoint x: 907, endPoint y: 220, distance: 60.1
click at [907, 220] on span "890 ₽" at bounding box center [886, 224] width 85 height 38
drag, startPoint x: 940, startPoint y: 231, endPoint x: 930, endPoint y: 231, distance: 10.0
click at [940, 231] on span "в день" at bounding box center [949, 230] width 41 height 16
drag, startPoint x: 846, startPoint y: 221, endPoint x: 1101, endPoint y: 250, distance: 256.6
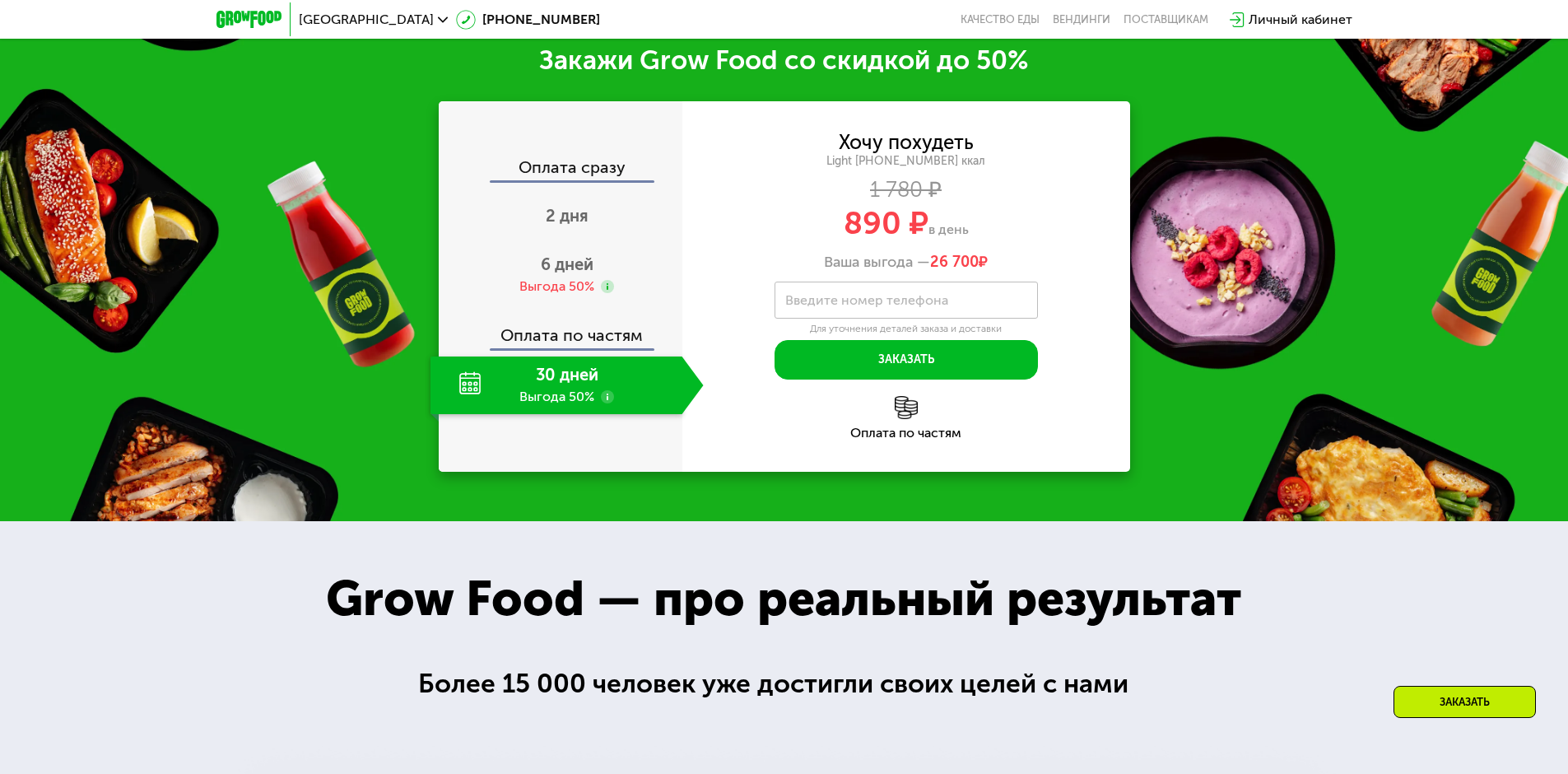
click at [1083, 239] on div "890 ₽ в день" at bounding box center [906, 223] width 448 height 31
click at [1062, 311] on div "Хочу похудеть Light [PHONE_NUMBER] ккал 1 780 ₽ 890 ₽ в день Ваша выгода — 26 7…" at bounding box center [906, 257] width 448 height 246
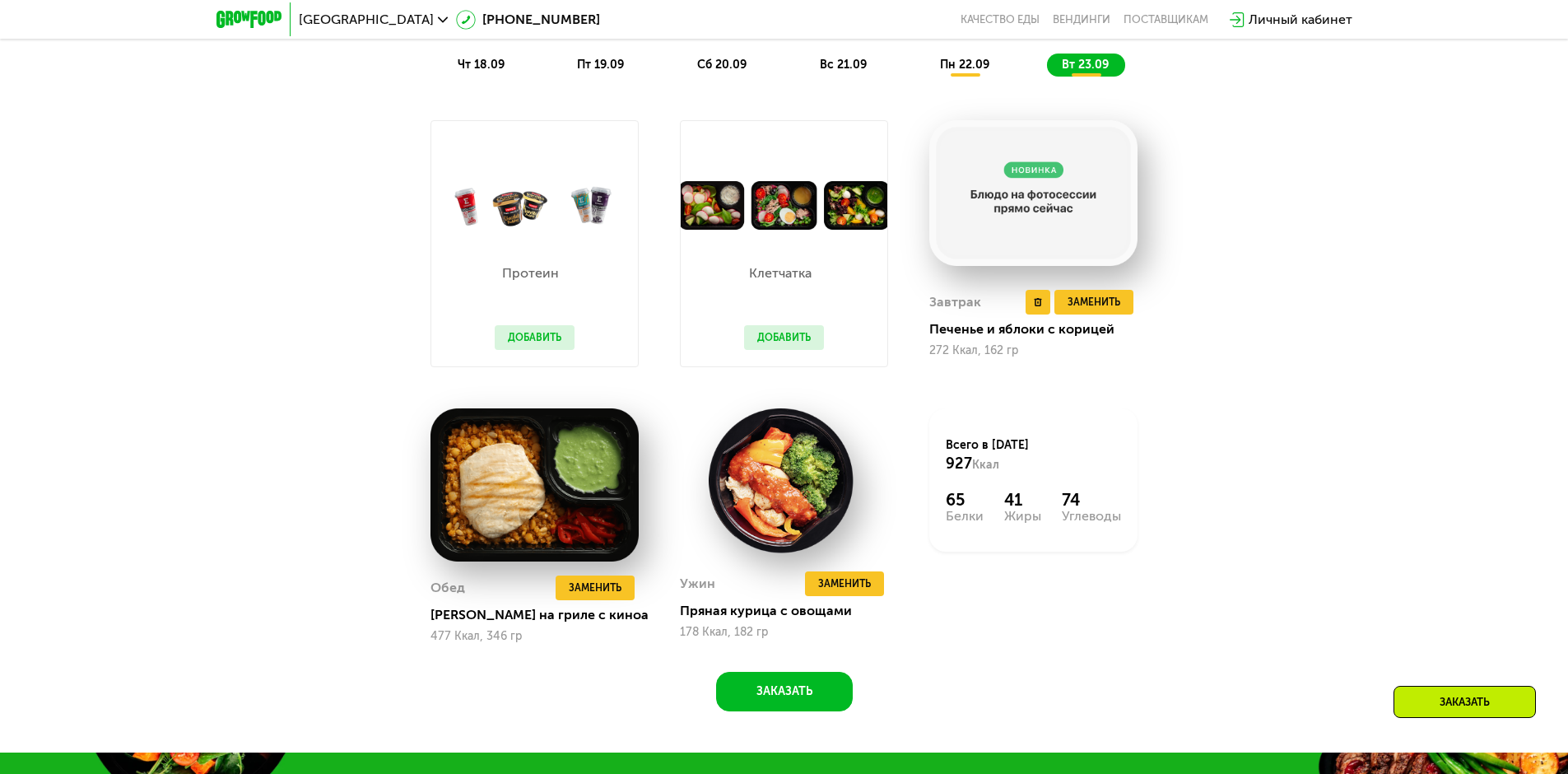
scroll to position [1659, 0]
